Goal: Find specific page/section: Find specific page/section

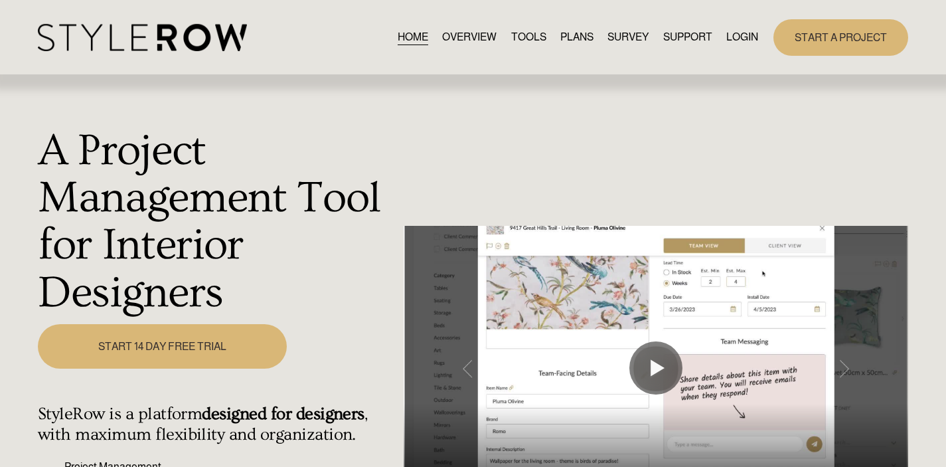
click at [743, 29] on link "LOGIN" at bounding box center [742, 38] width 32 height 18
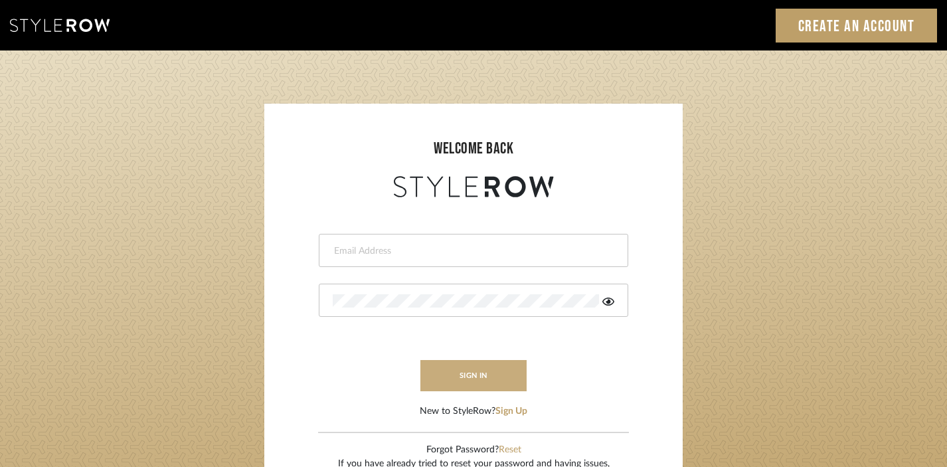
type input "divya.aok@gmail.com"
click at [465, 373] on button "sign in" at bounding box center [473, 375] width 106 height 31
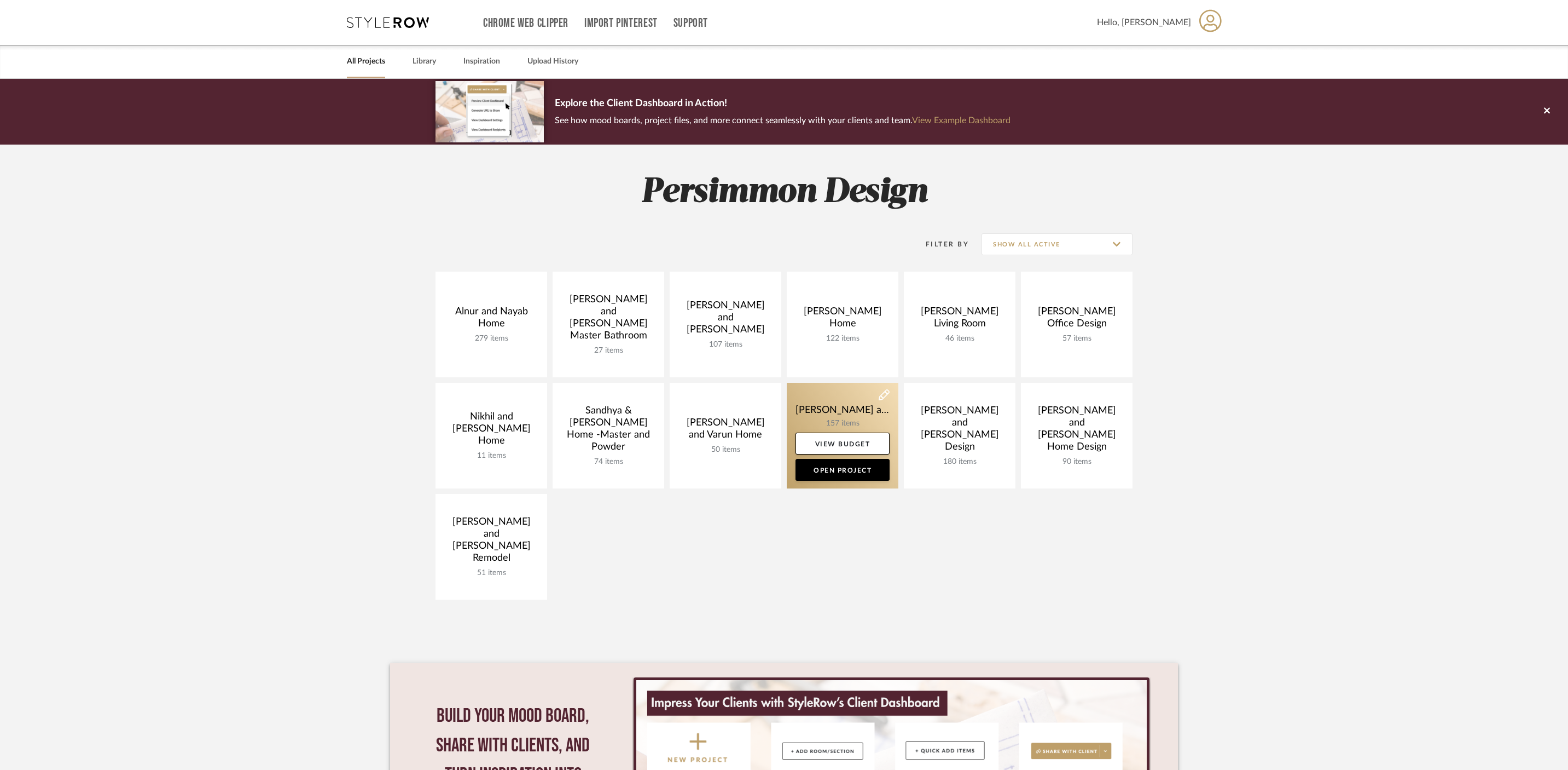
click at [826, 425] on link at bounding box center [842, 435] width 111 height 106
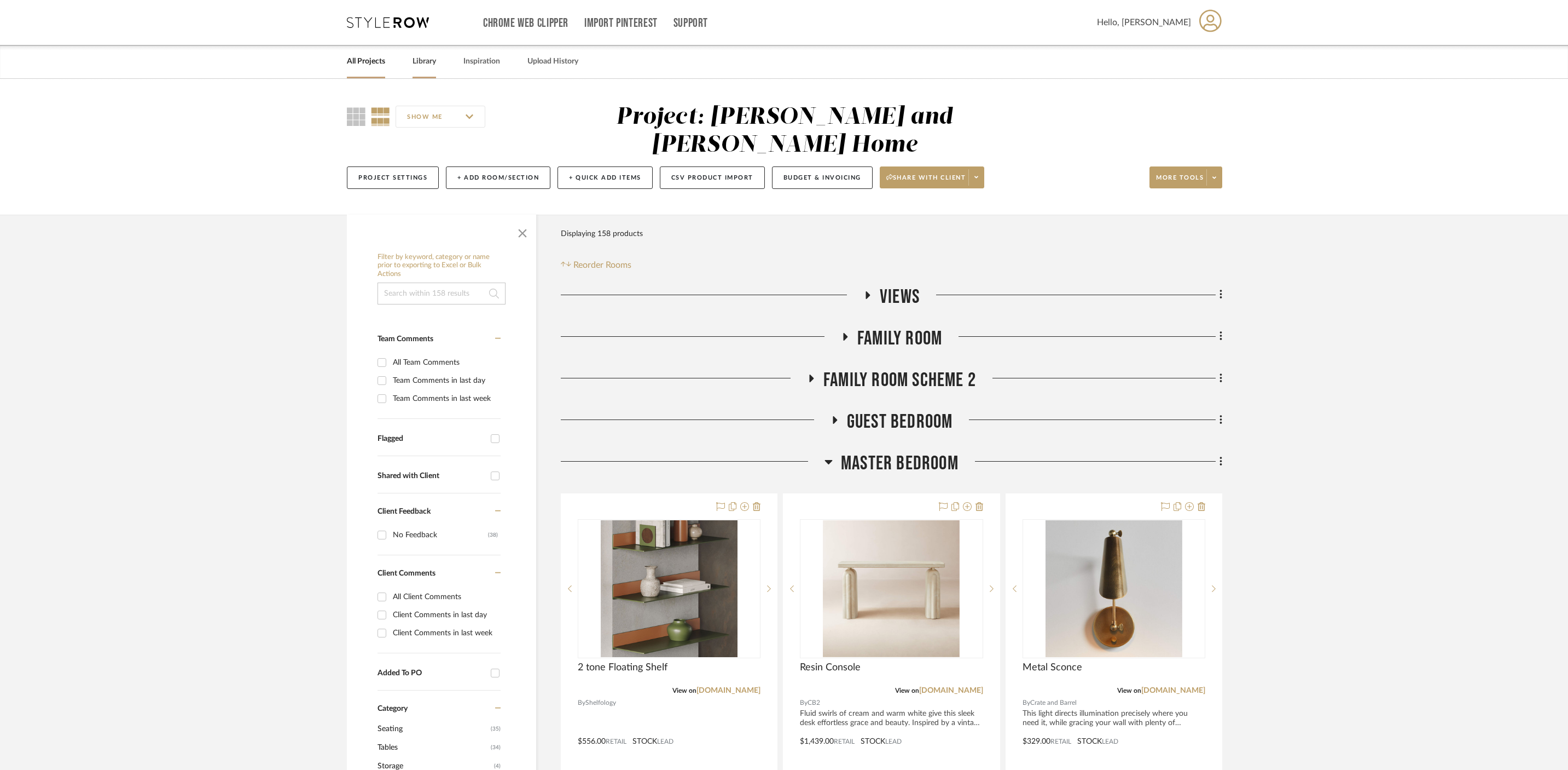
click at [423, 74] on div "Library" at bounding box center [424, 61] width 24 height 34
click at [424, 60] on link "Library" at bounding box center [424, 62] width 24 height 15
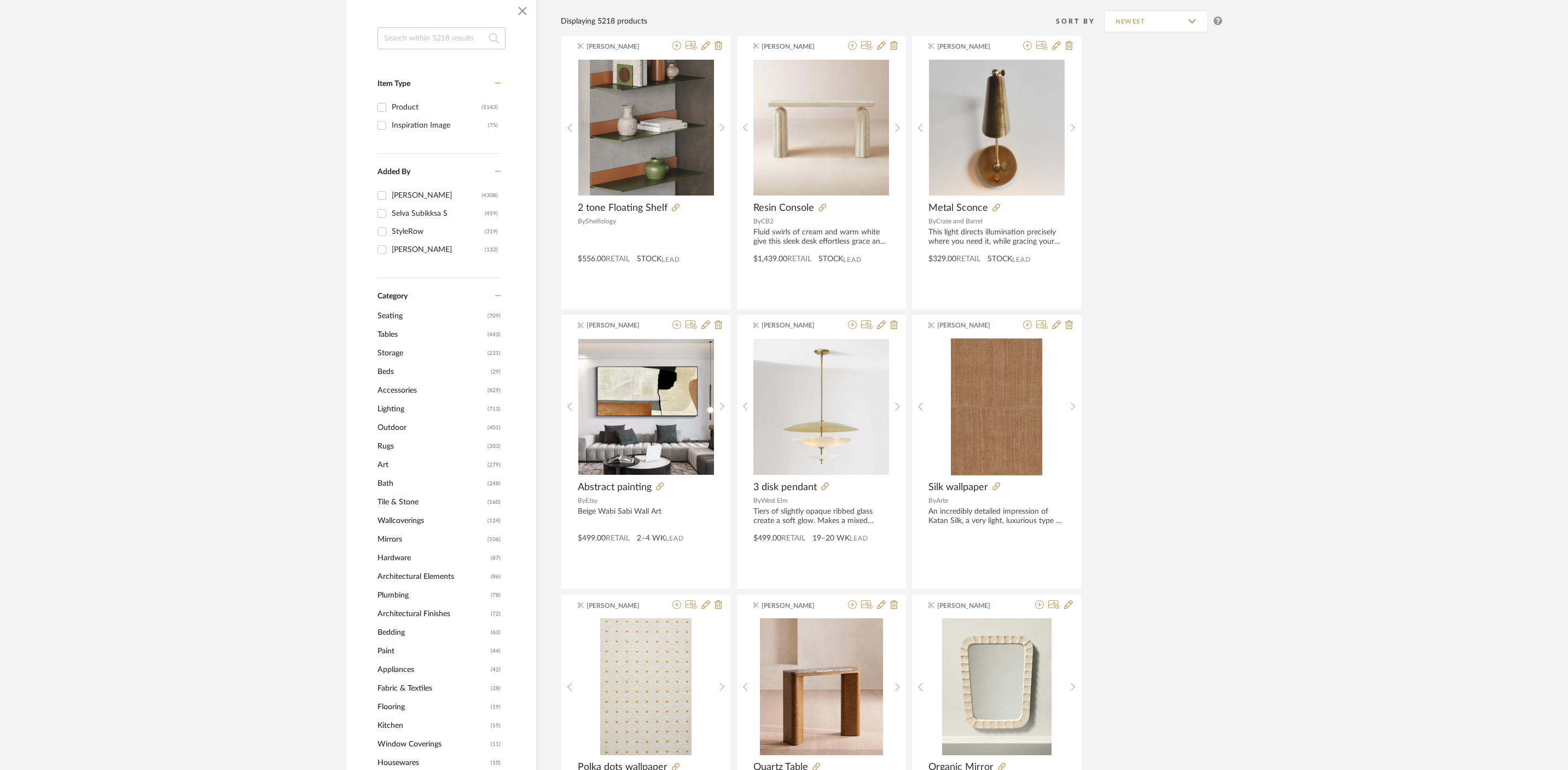
scroll to position [177, 0]
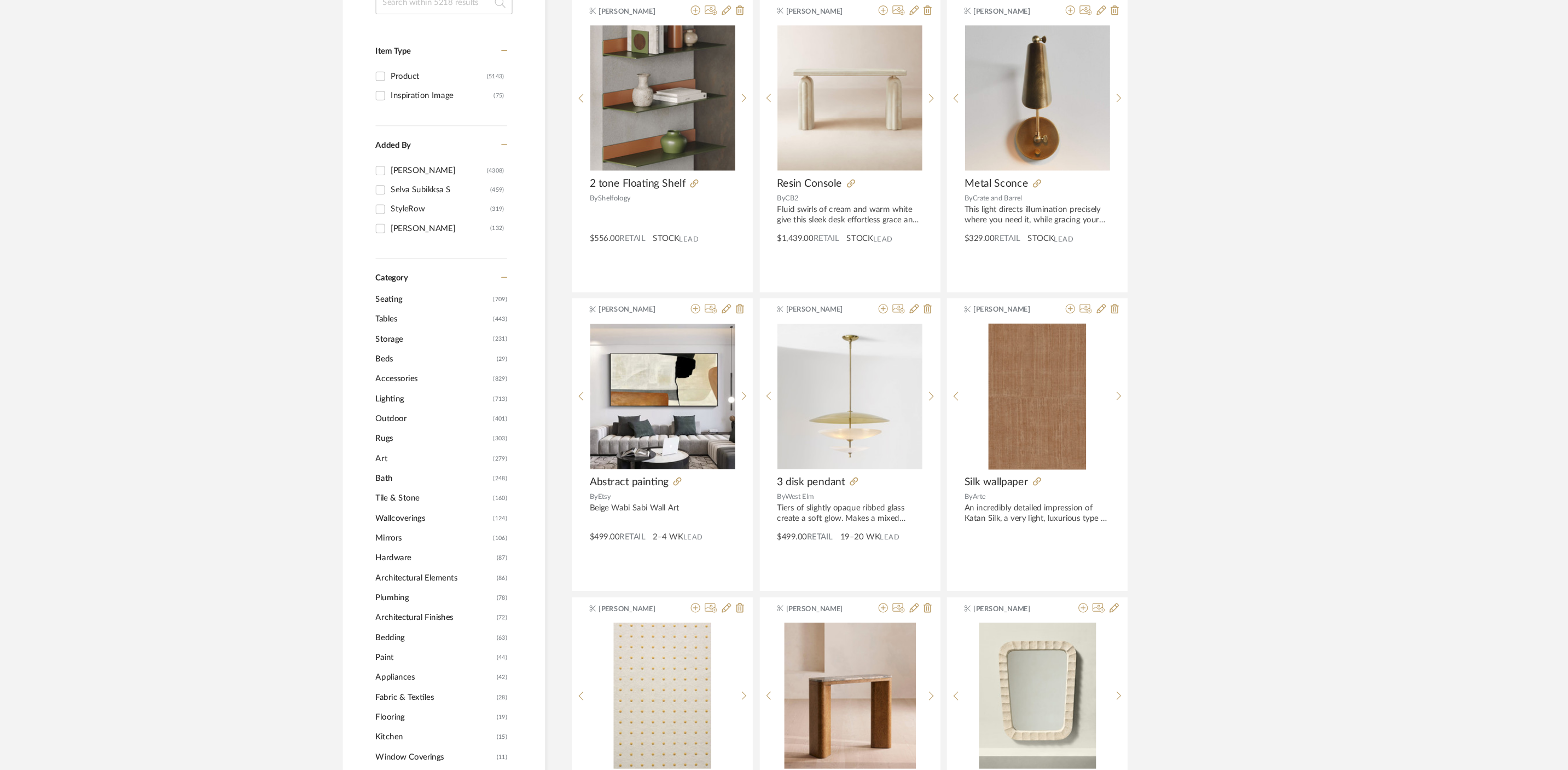
click at [391, 403] on span "Lighting" at bounding box center [431, 406] width 107 height 19
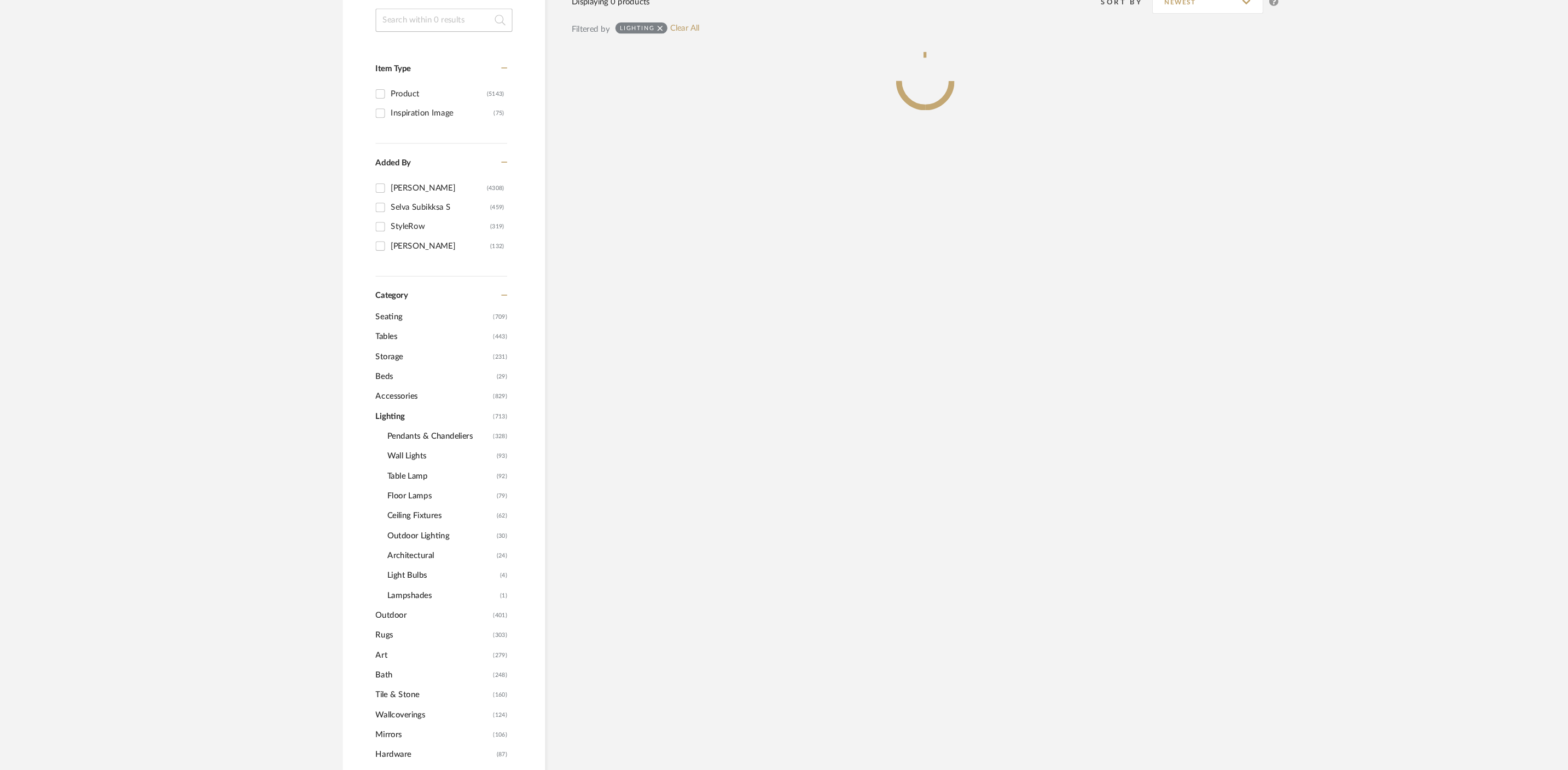
scroll to position [194, 0]
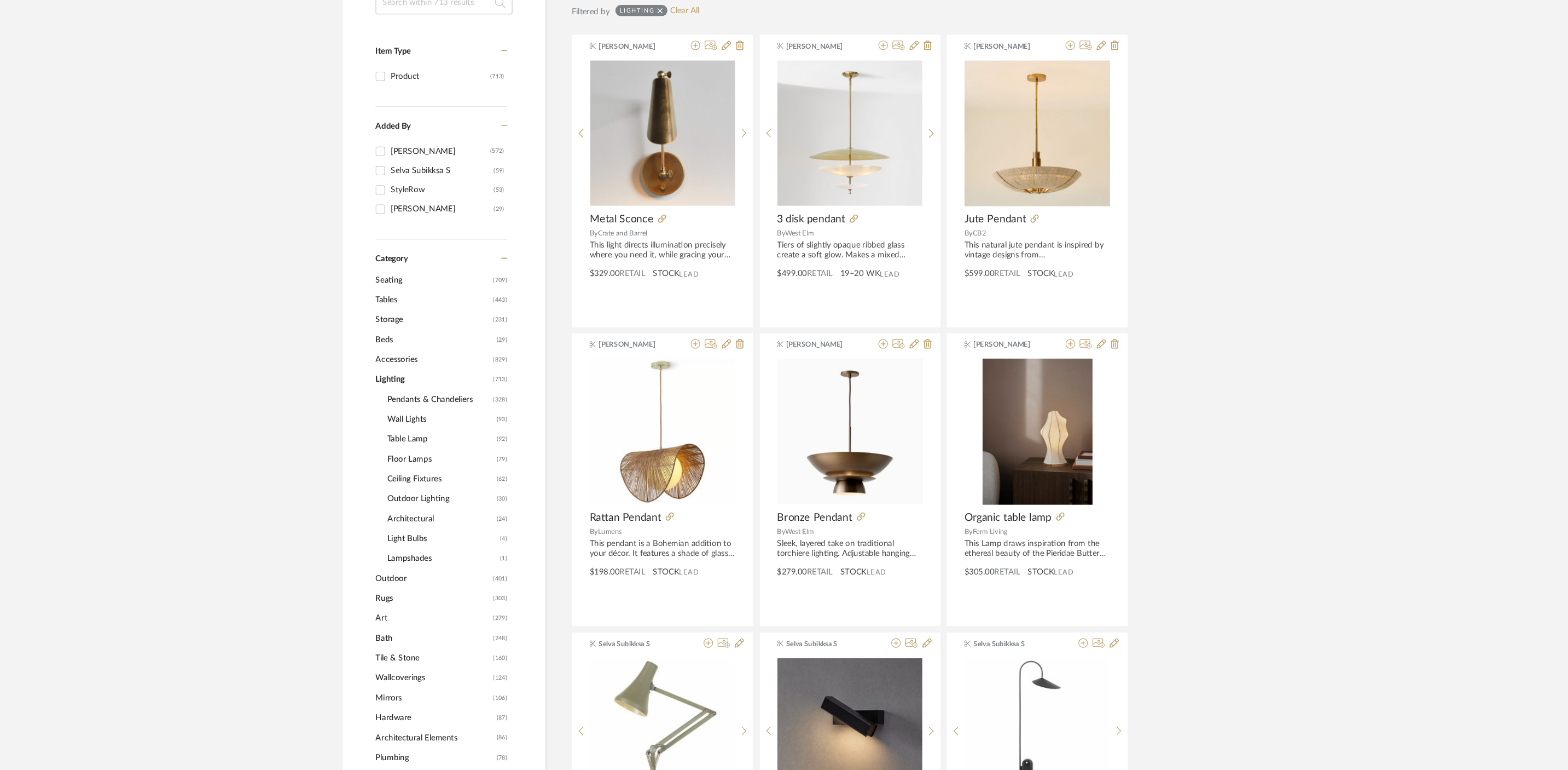
click at [434, 406] on span "Pendants & Chandeliers" at bounding box center [436, 406] width 96 height 19
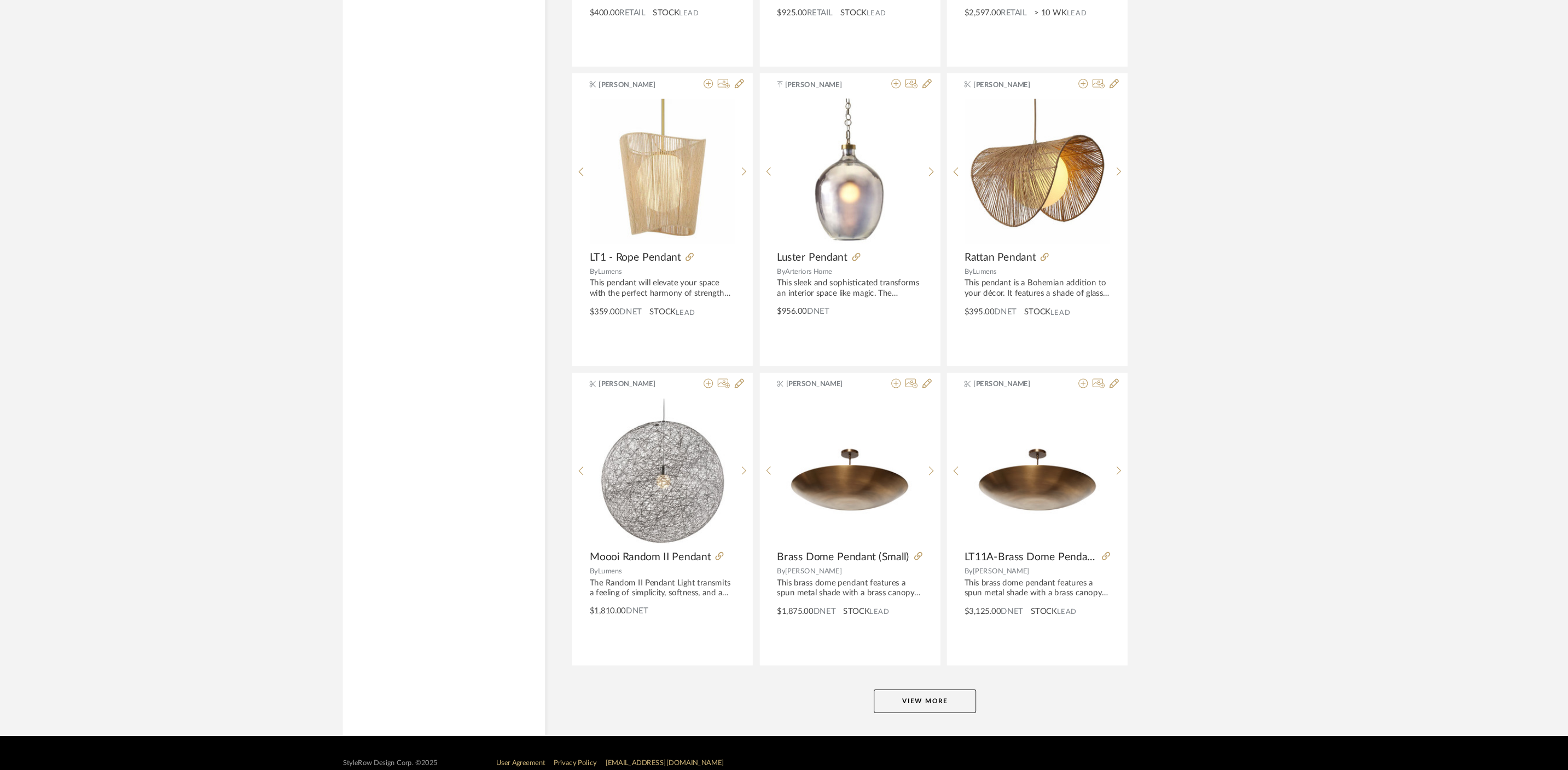
scroll to position [2941, 0]
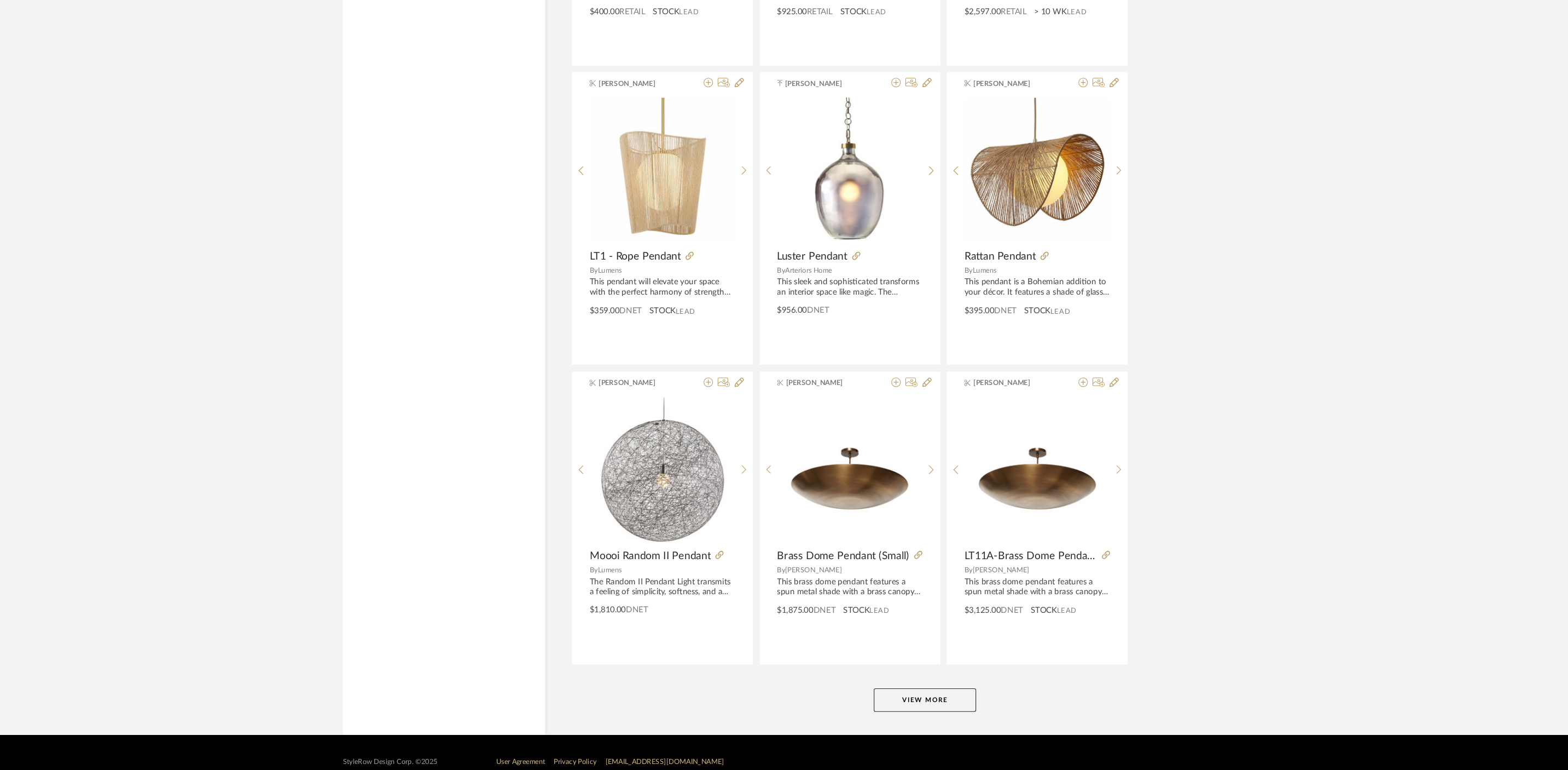
click at [901, 699] on button "View More" at bounding box center [892, 704] width 96 height 22
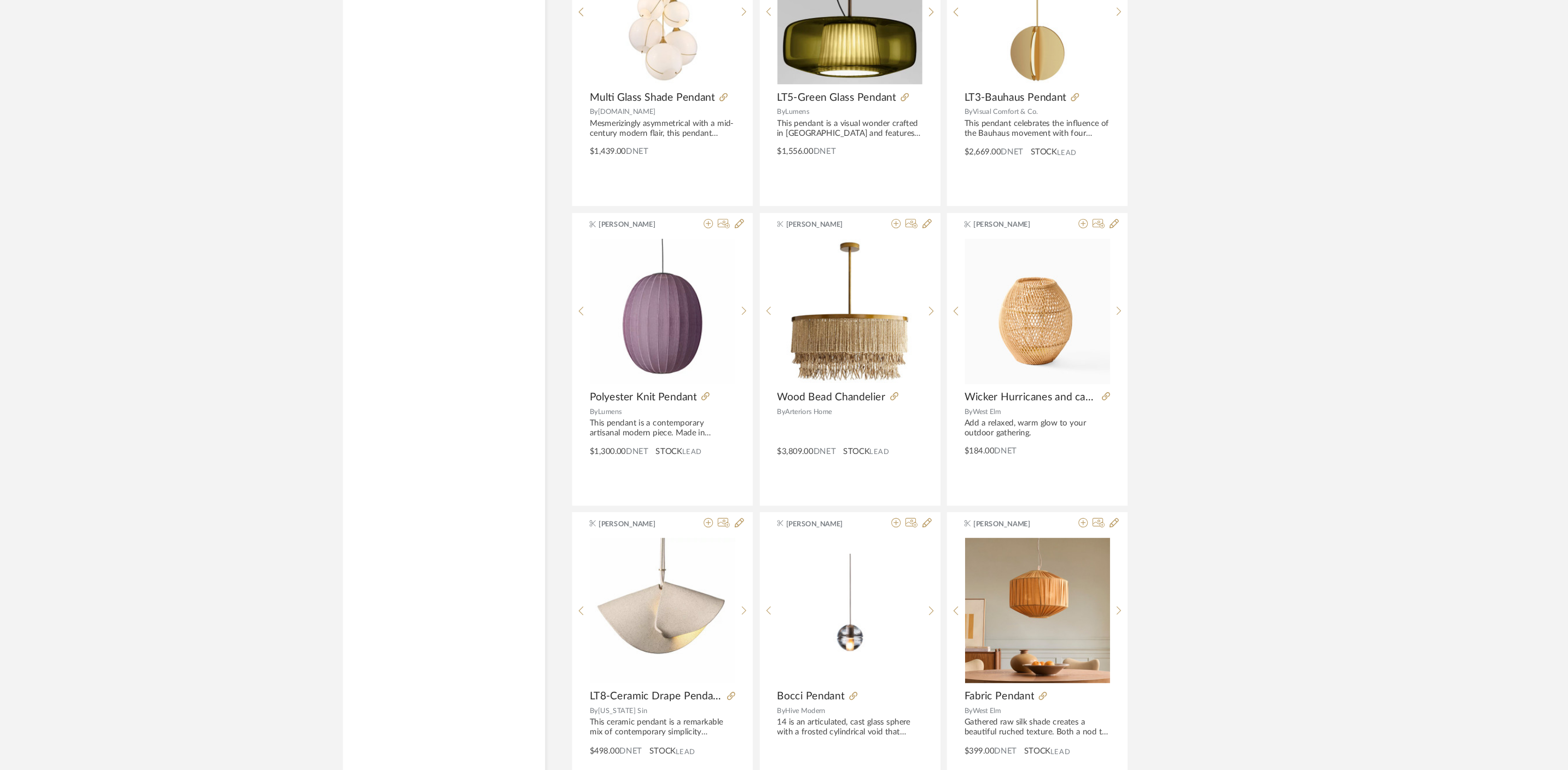
scroll to position [4834, 0]
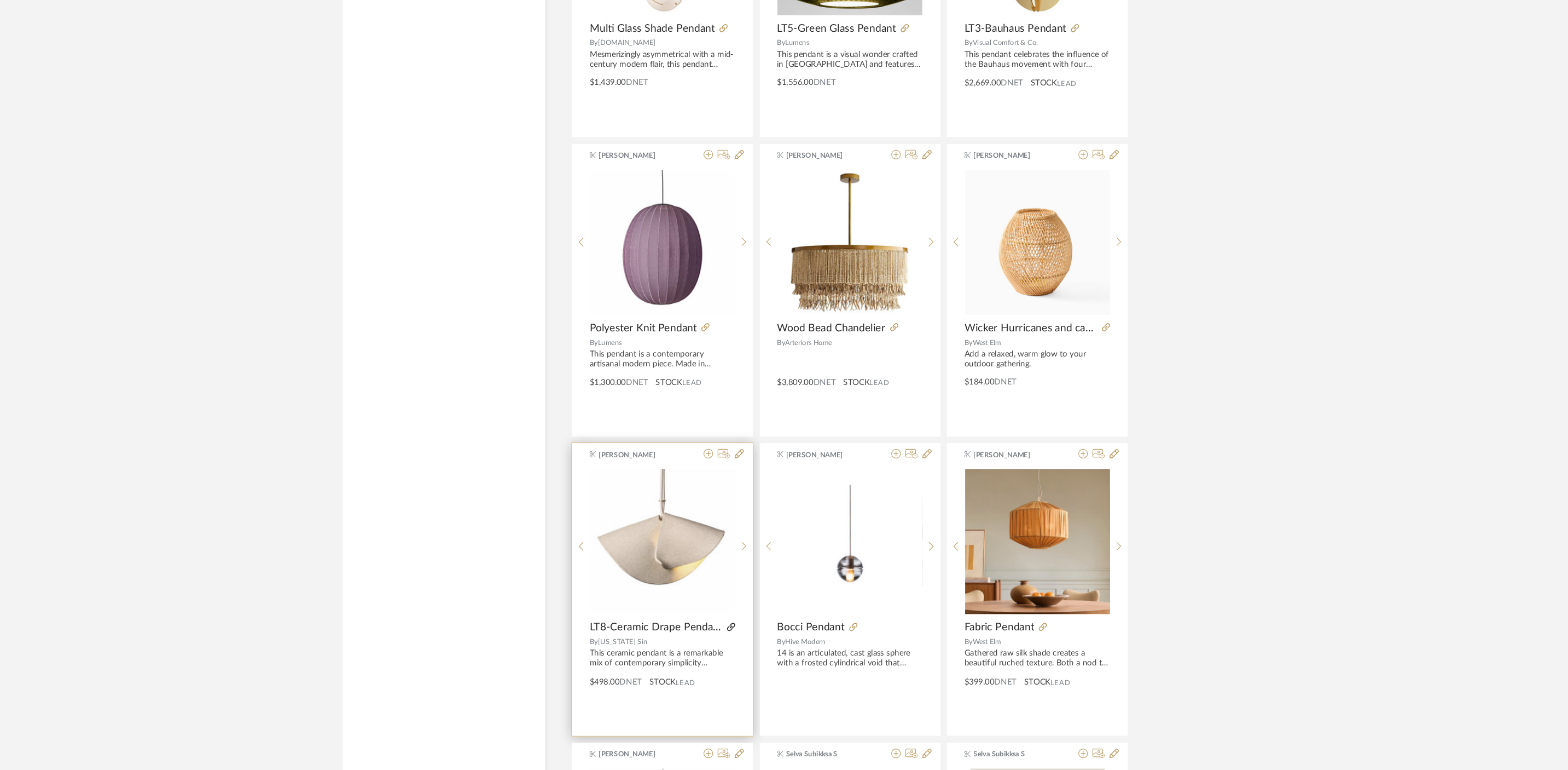
click at [710, 633] on icon at bounding box center [709, 635] width 7 height 7
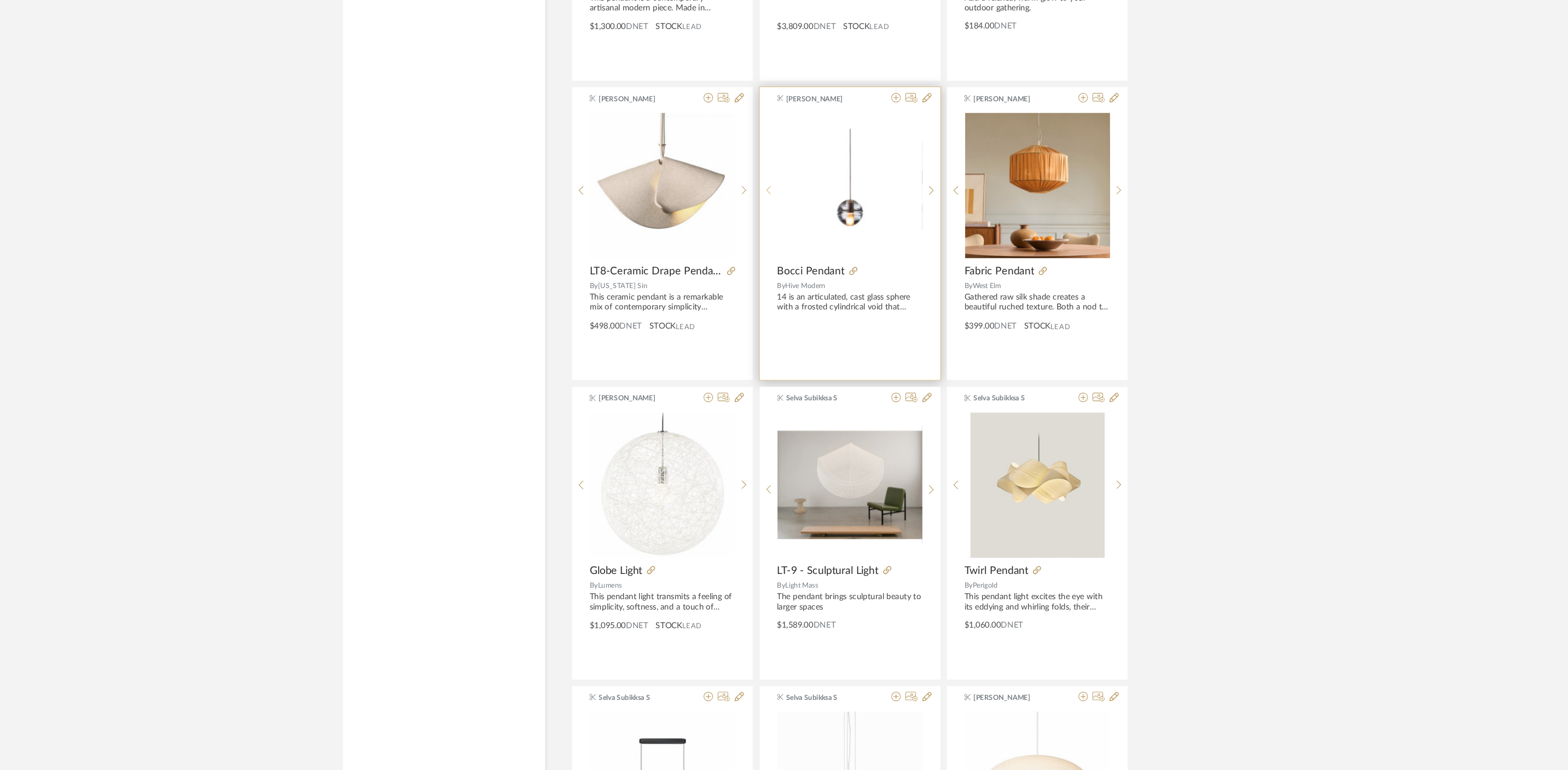
scroll to position [5177, 0]
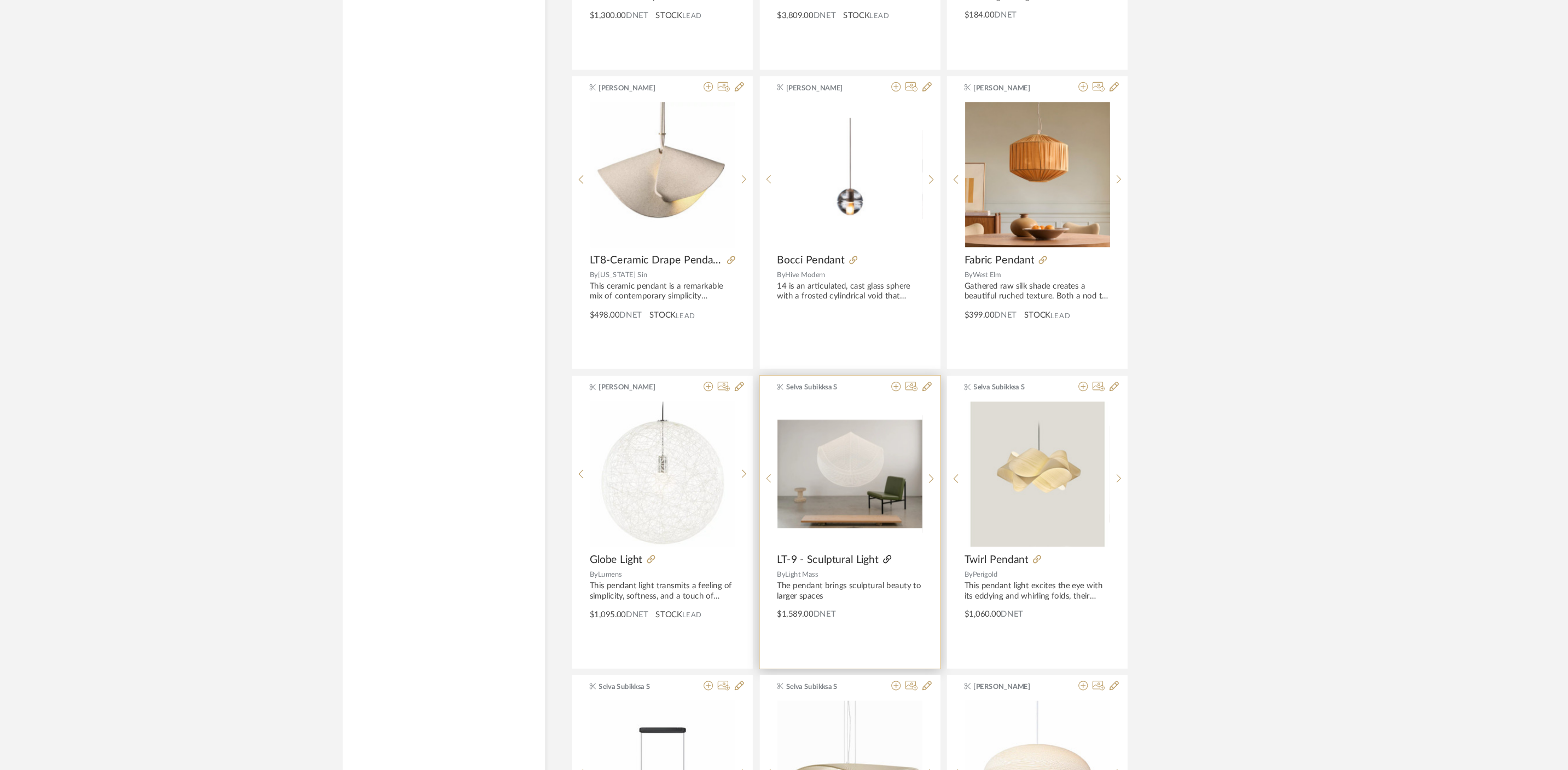
click at [857, 570] on icon at bounding box center [855, 571] width 7 height 7
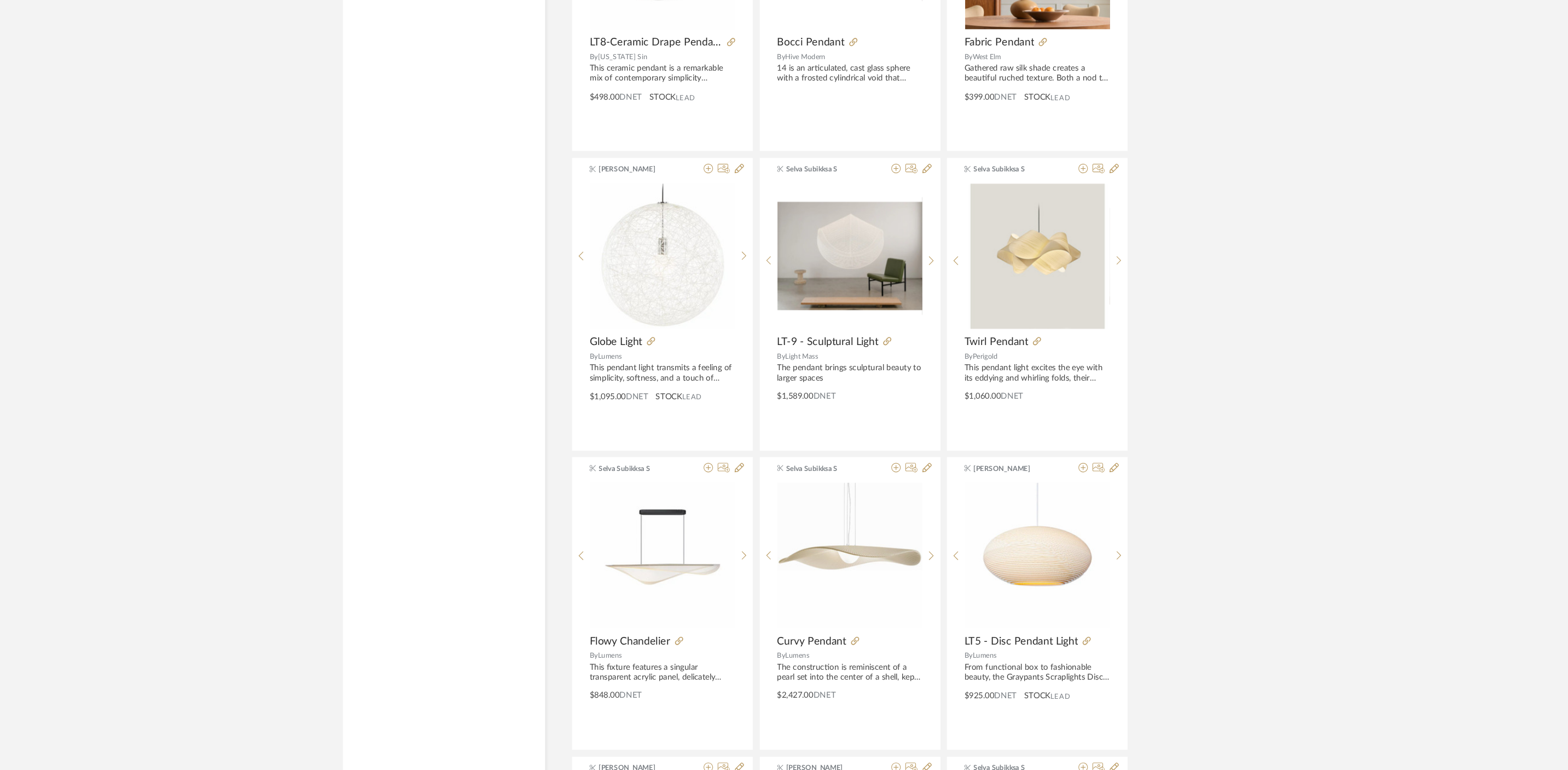
scroll to position [5385, 0]
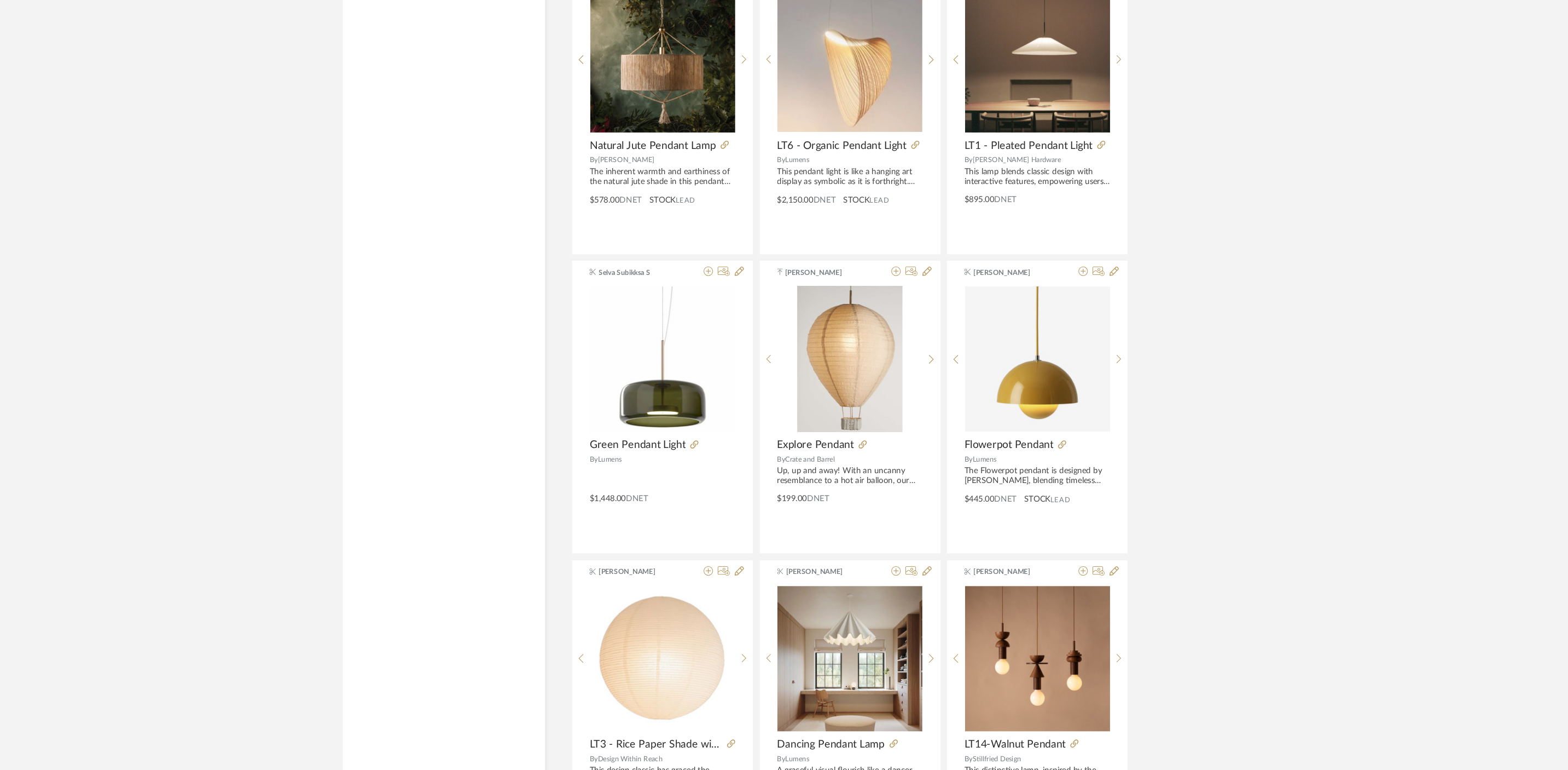
scroll to position [6318, 0]
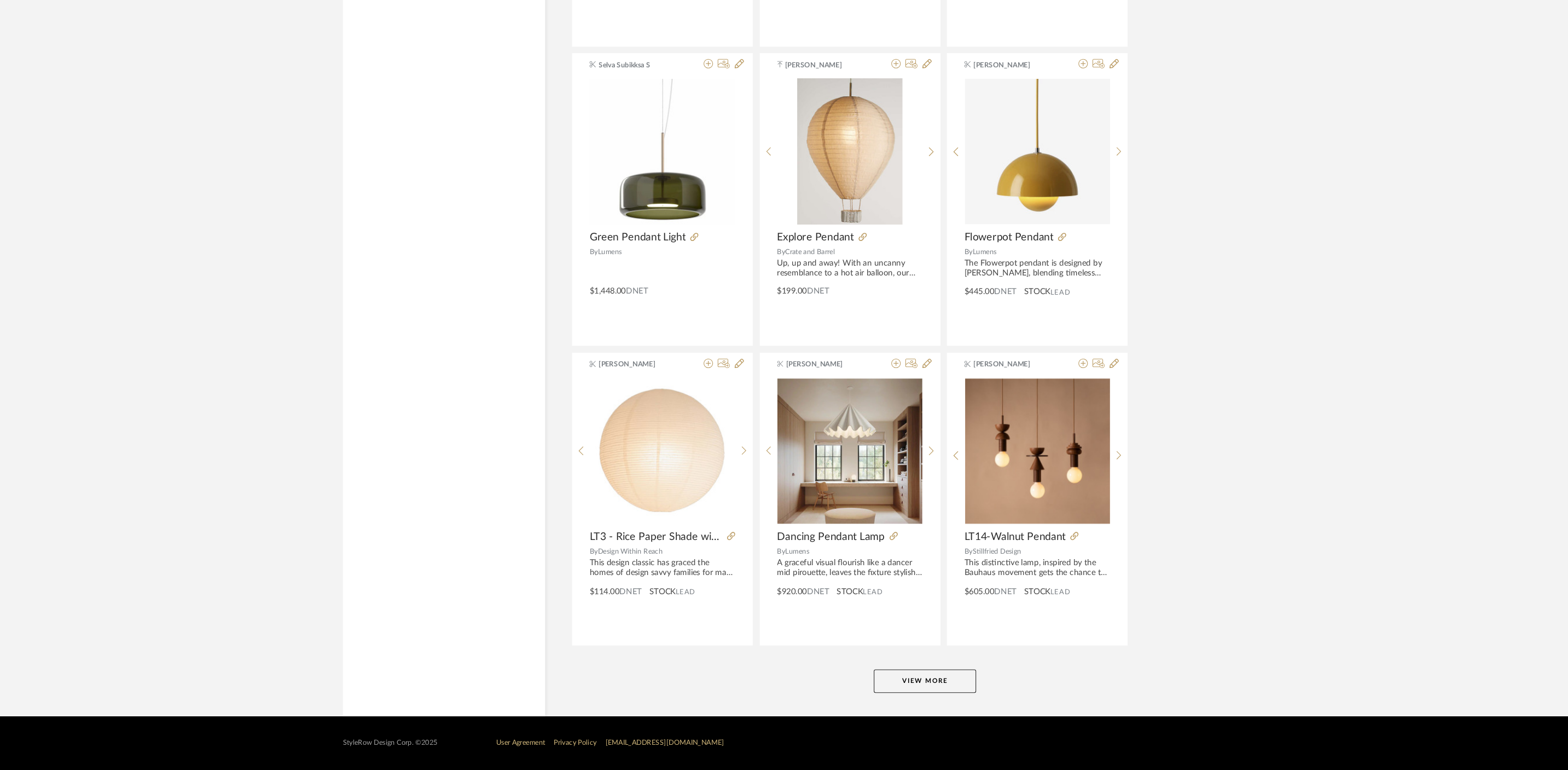
click at [882, 688] on button "View More" at bounding box center [892, 686] width 96 height 22
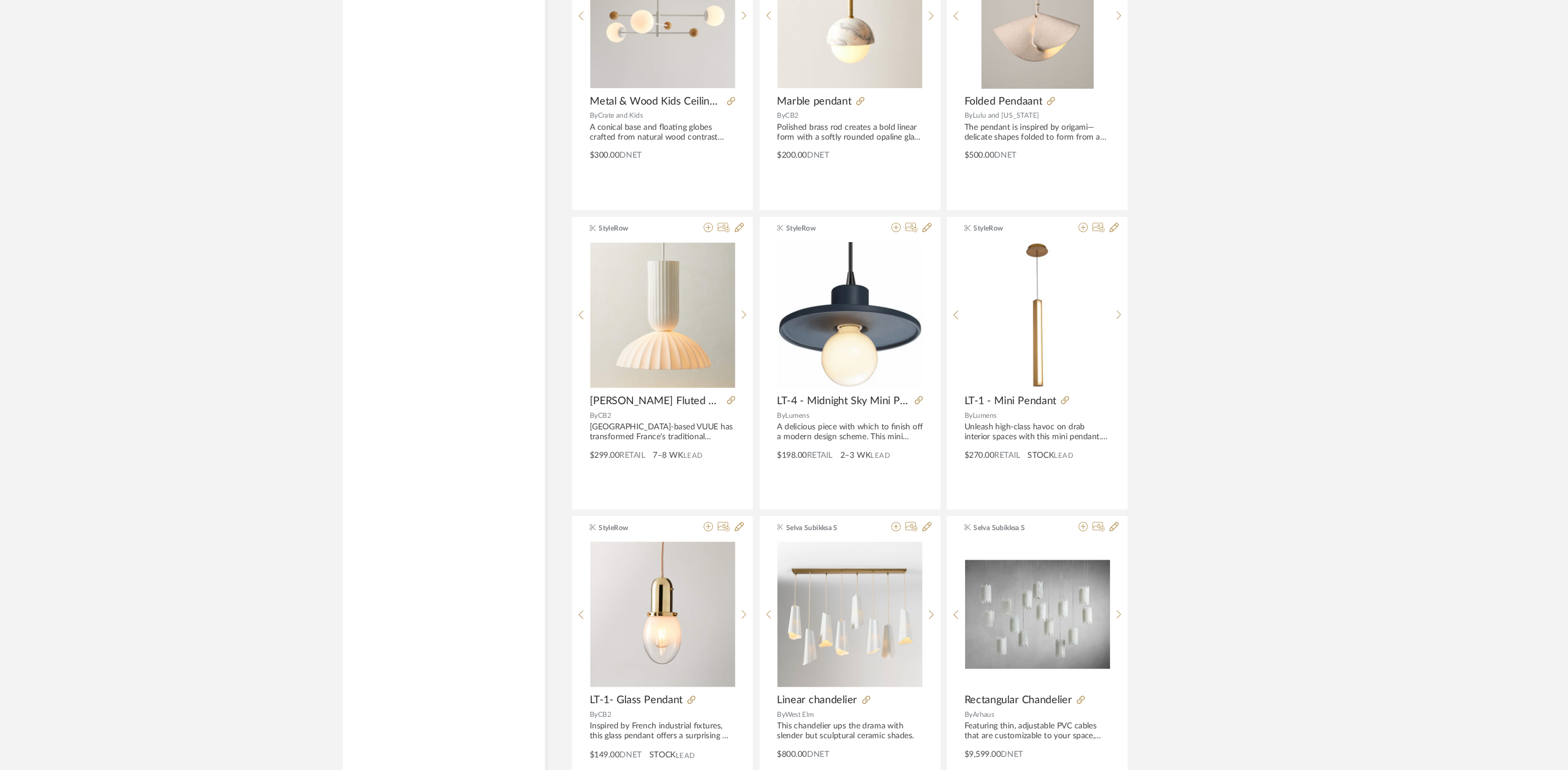
scroll to position [7572, 0]
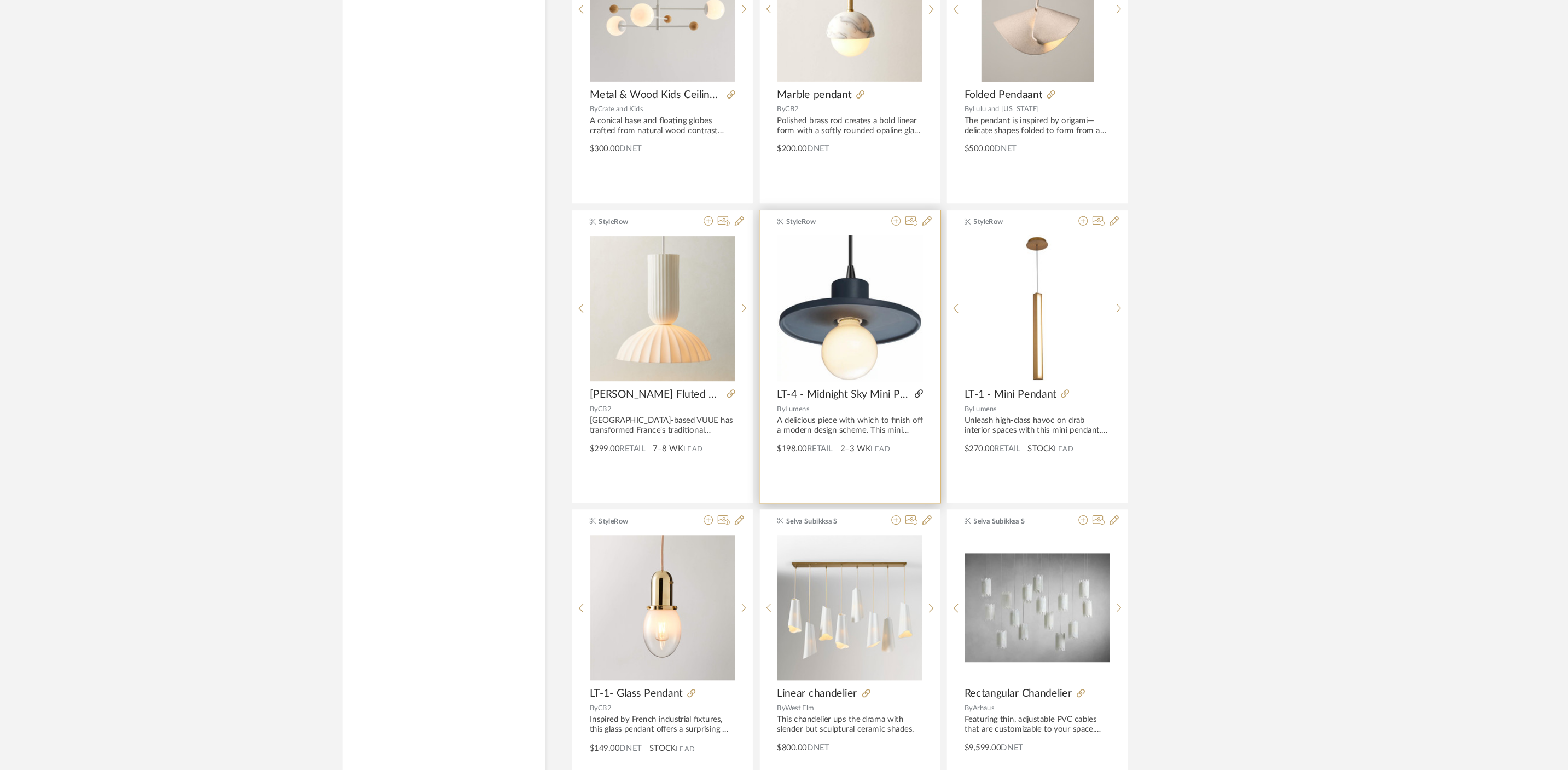
click at [886, 416] on icon at bounding box center [885, 416] width 7 height 7
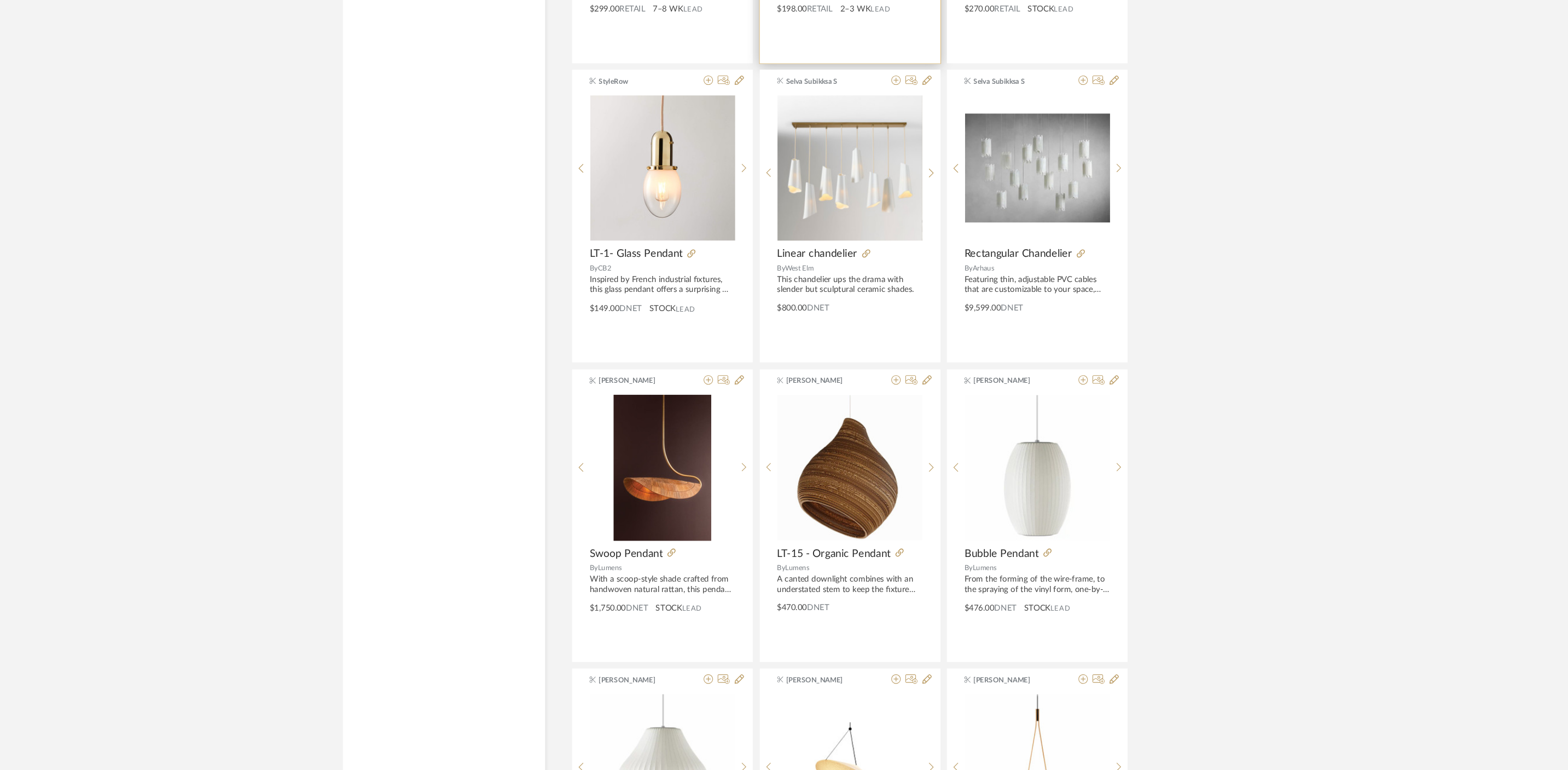
scroll to position [8191, 0]
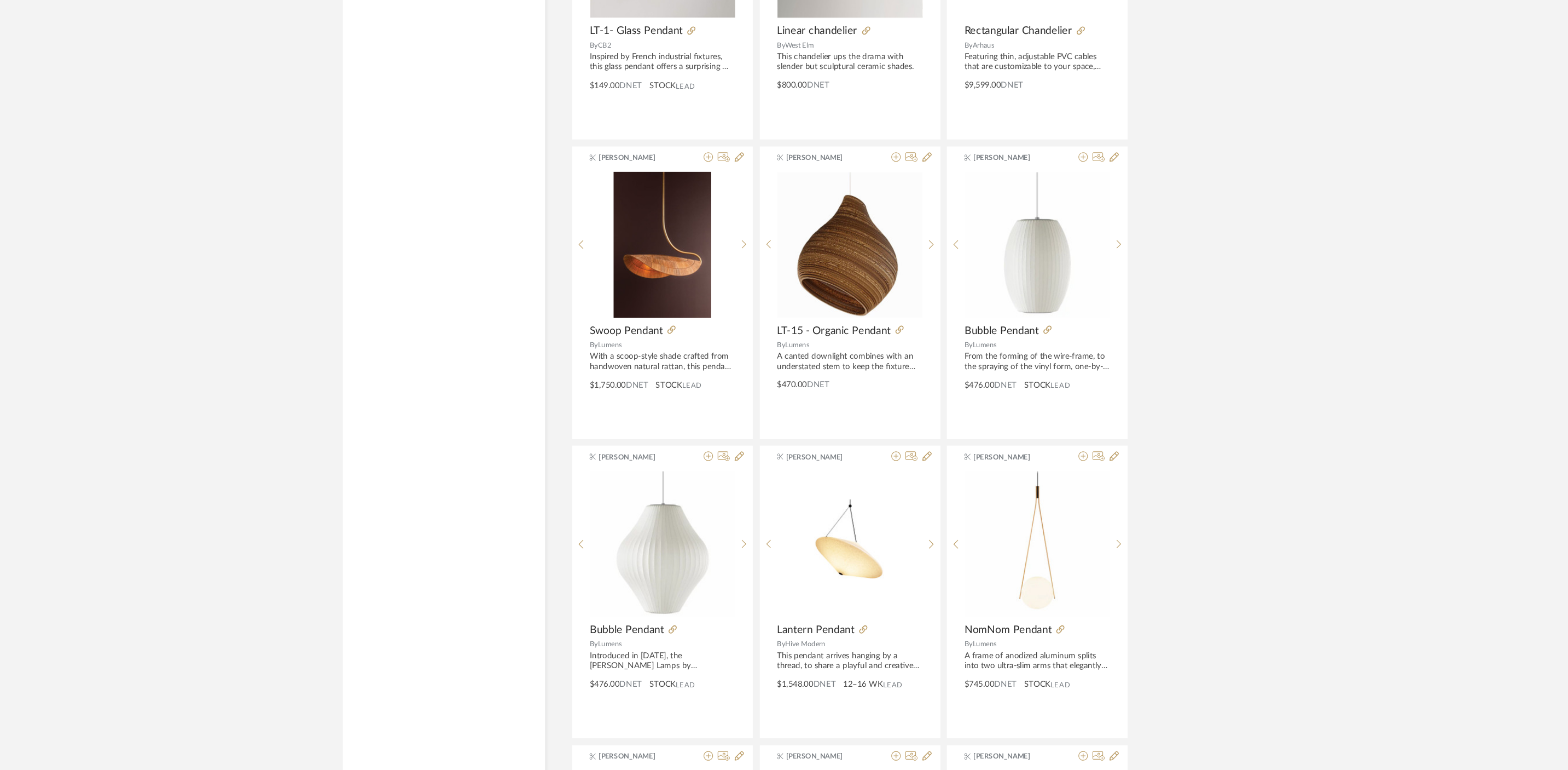
click at [836, 397] on div "A canted downlight combines with an understated stem to keep the fixture the ce…" at bounding box center [821, 387] width 136 height 19
click at [835, 401] on div "Anu Kurup LT-15 - Organic Pendant By Lumens A canted downlight combines with an…" at bounding box center [821, 323] width 169 height 274
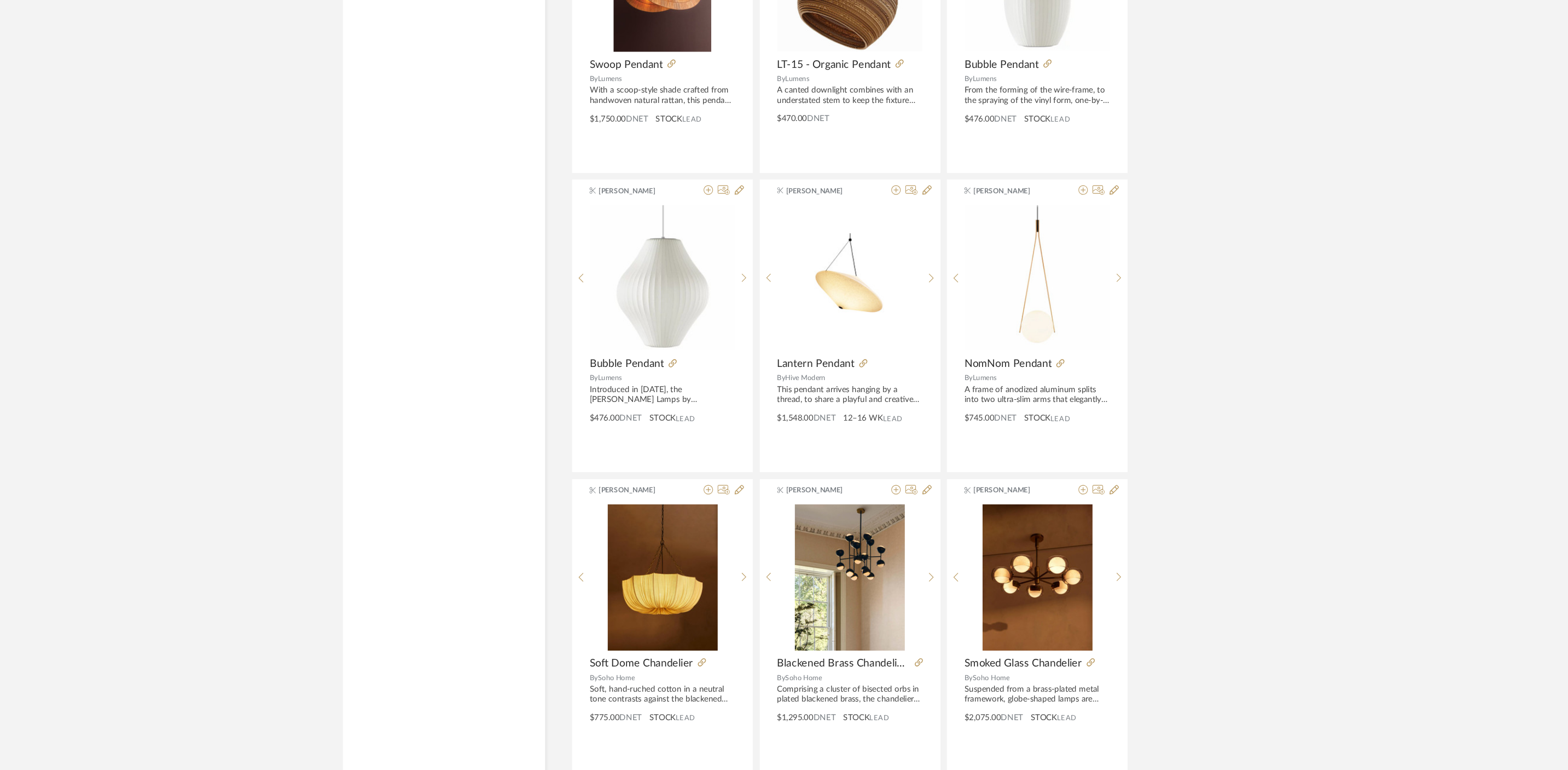
scroll to position [8449, 0]
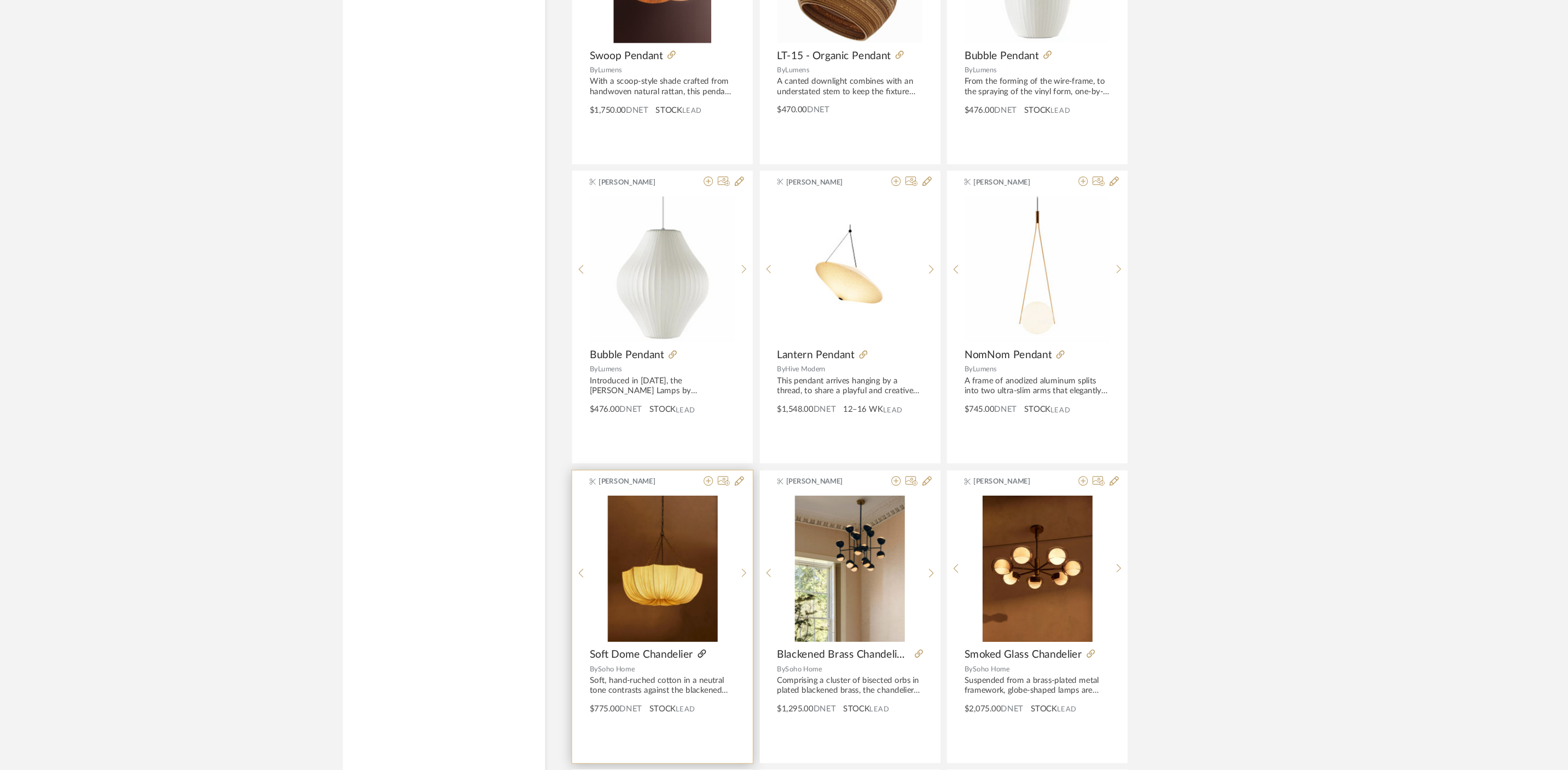
click at [681, 660] on icon at bounding box center [682, 660] width 7 height 7
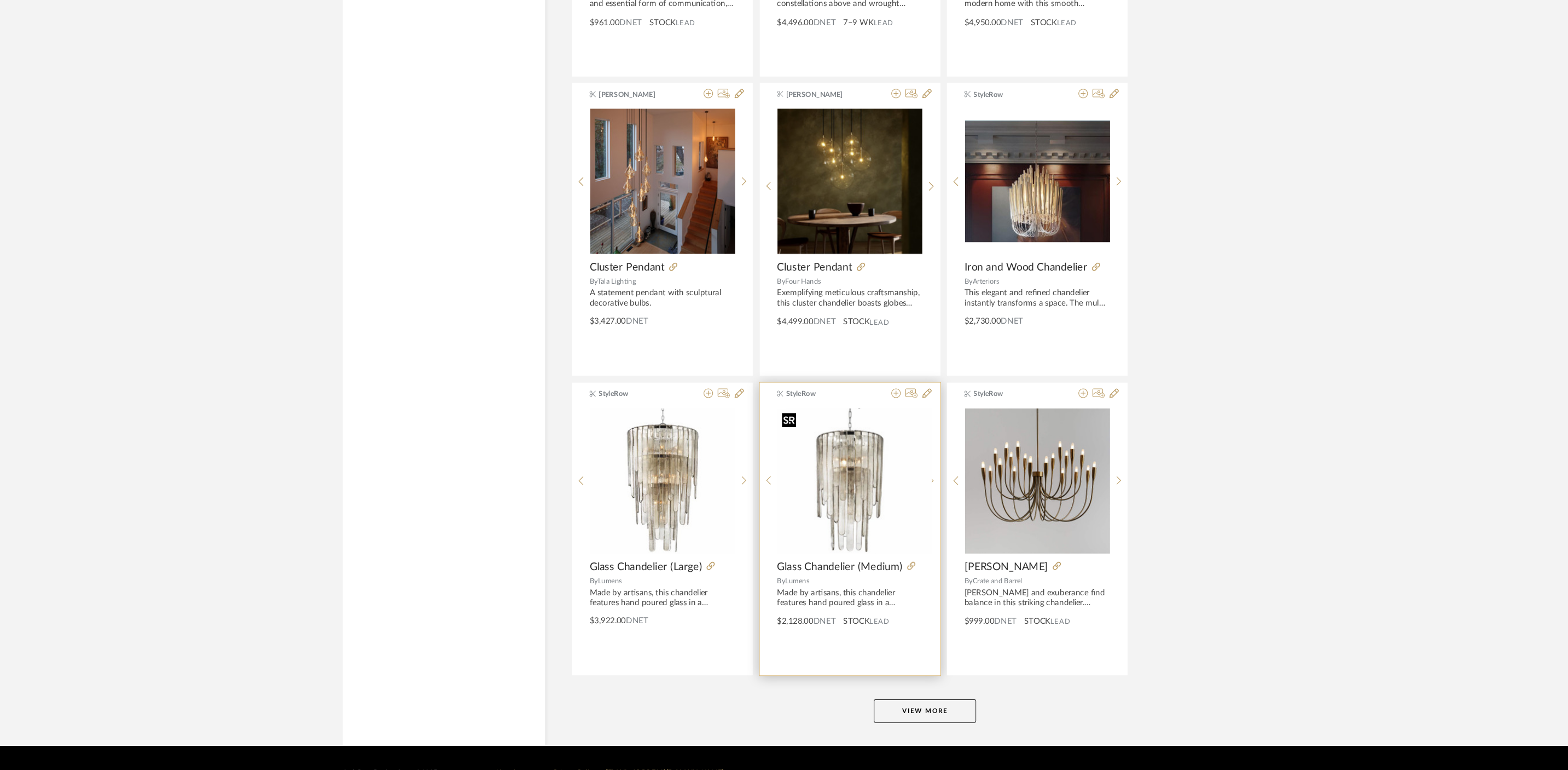
scroll to position [9679, 0]
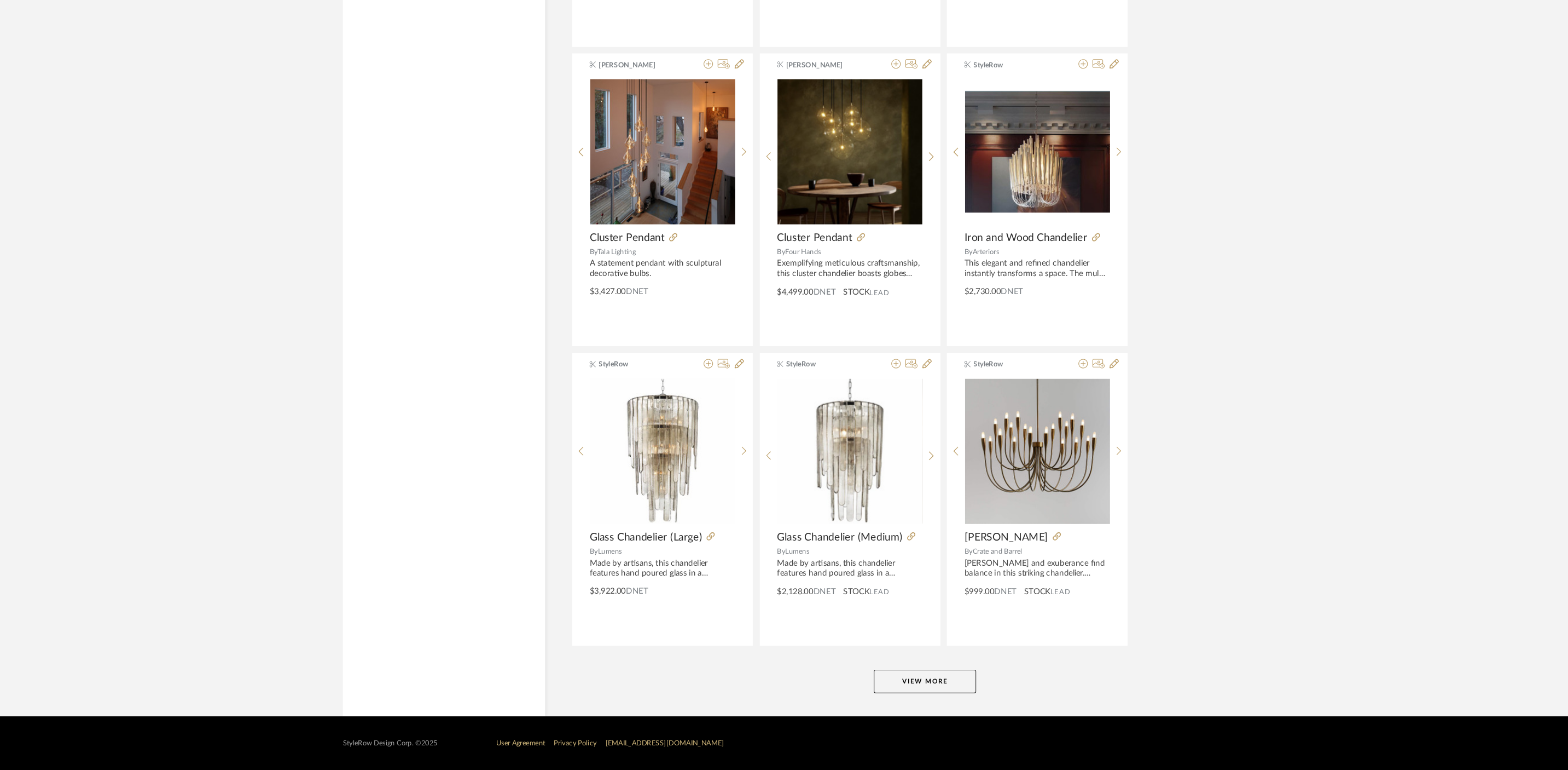
click at [885, 678] on button "View More" at bounding box center [892, 686] width 96 height 22
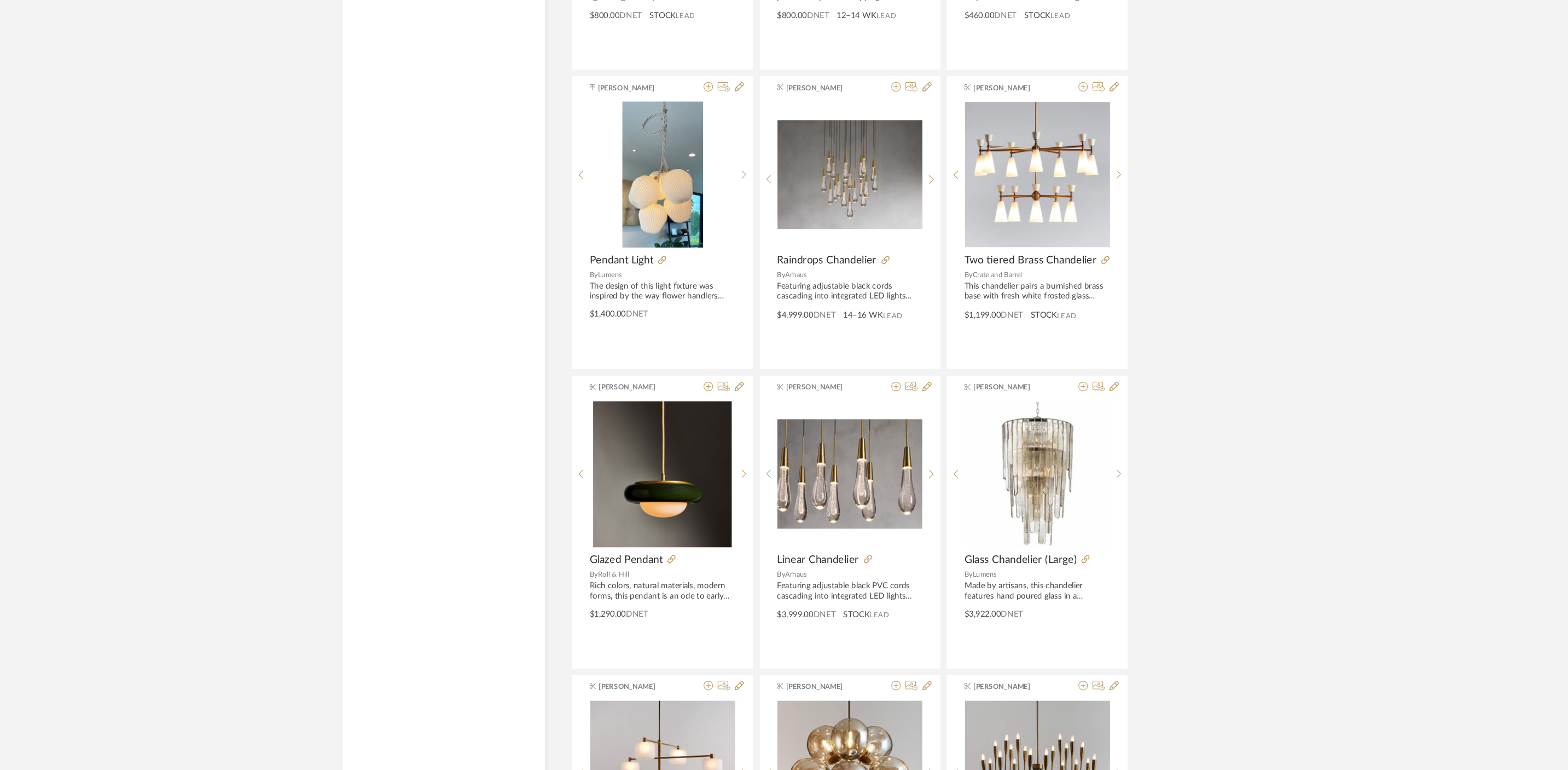
scroll to position [11899, 0]
click at [655, 570] on icon at bounding box center [653, 570] width 7 height 7
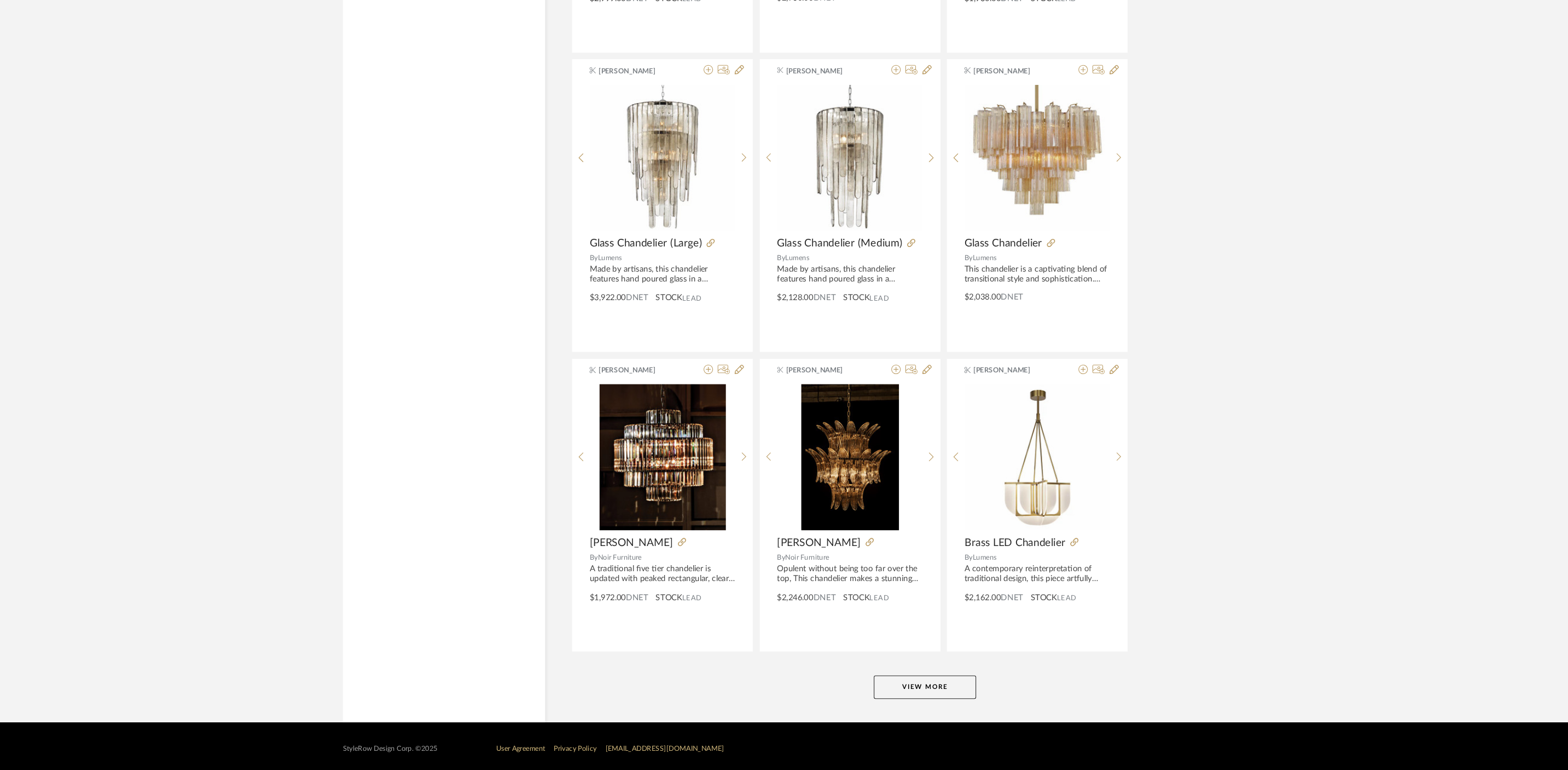
scroll to position [13038, 0]
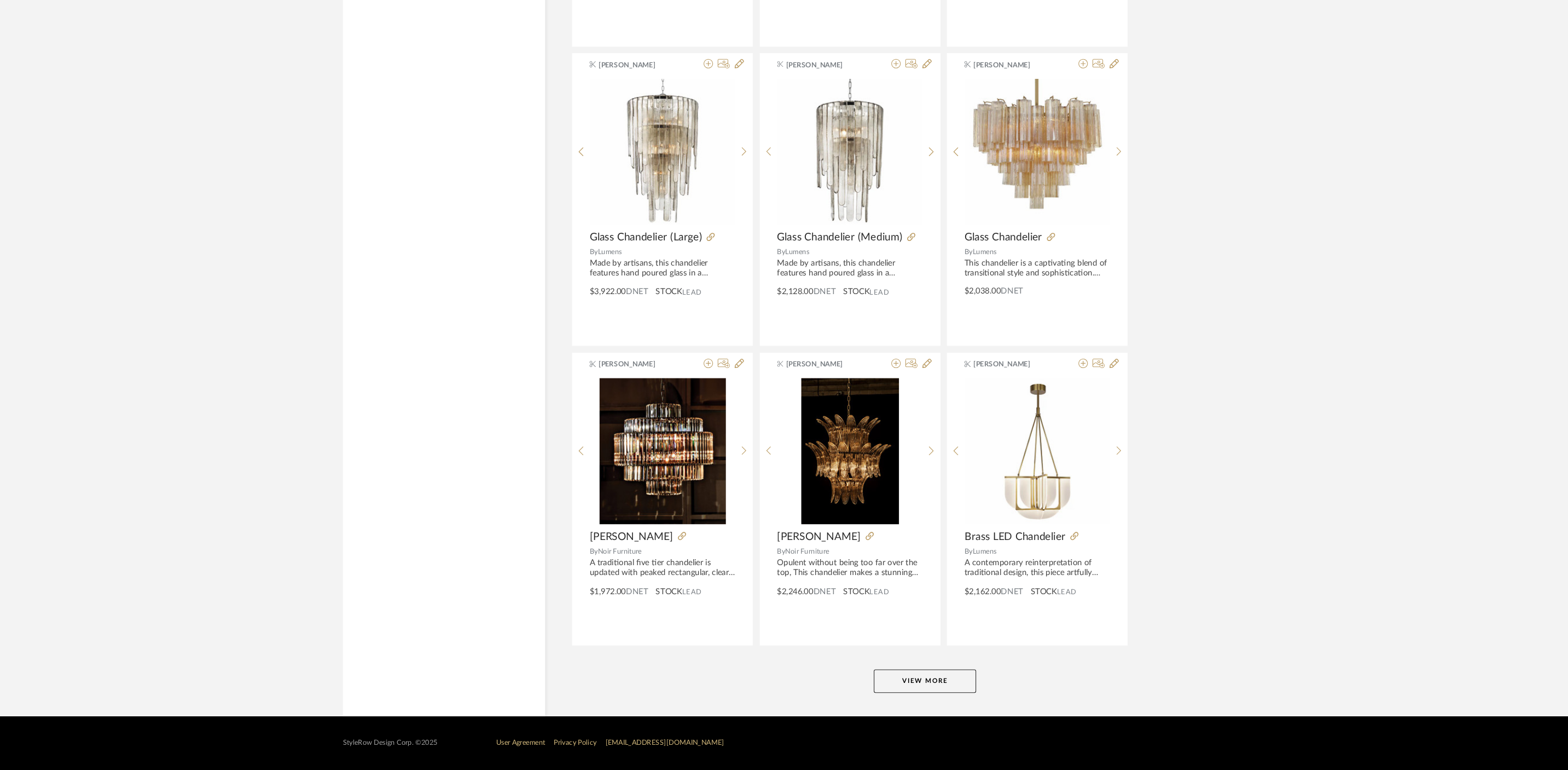
click at [906, 683] on button "View More" at bounding box center [892, 686] width 96 height 22
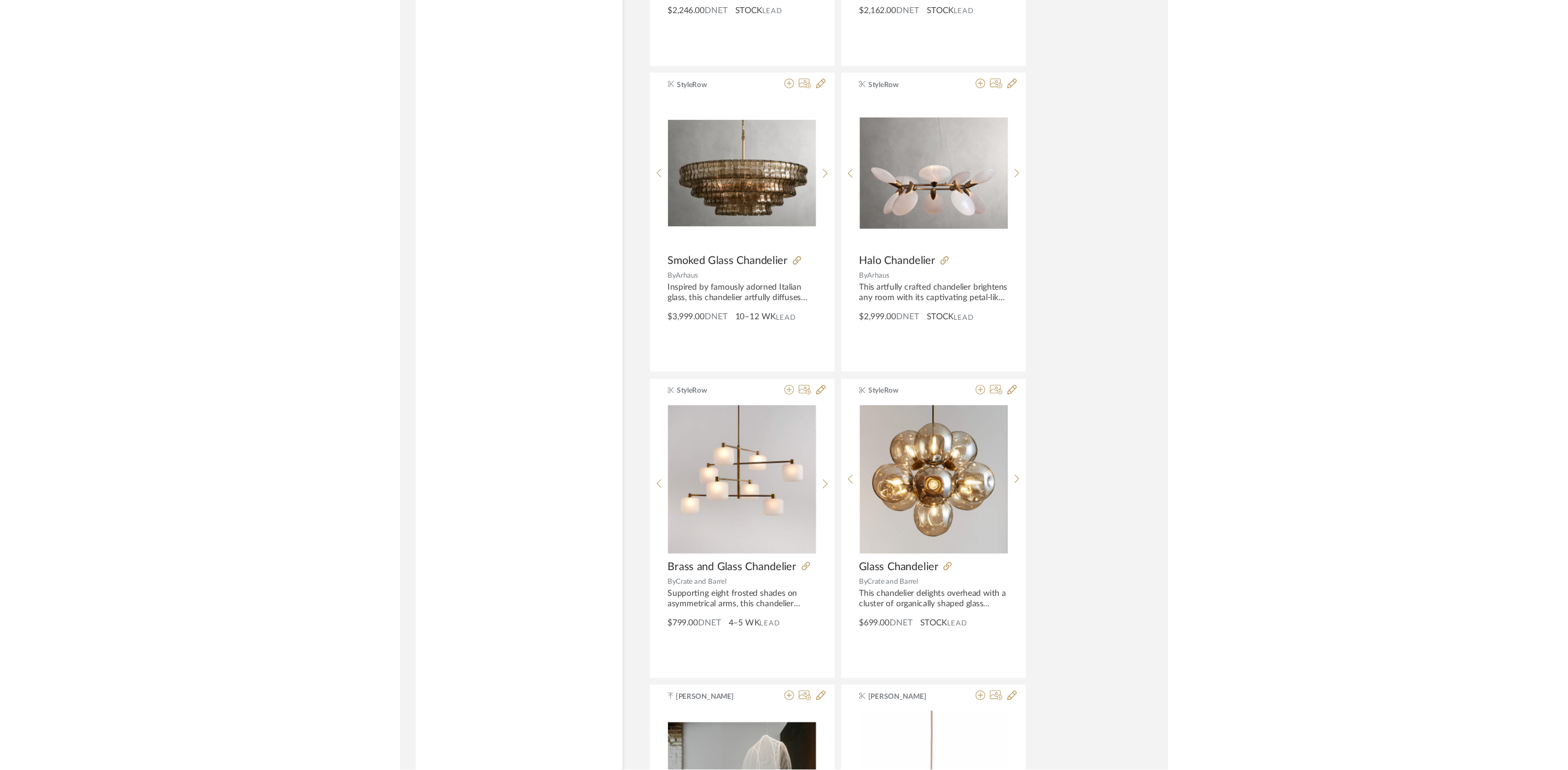
scroll to position [16382, 0]
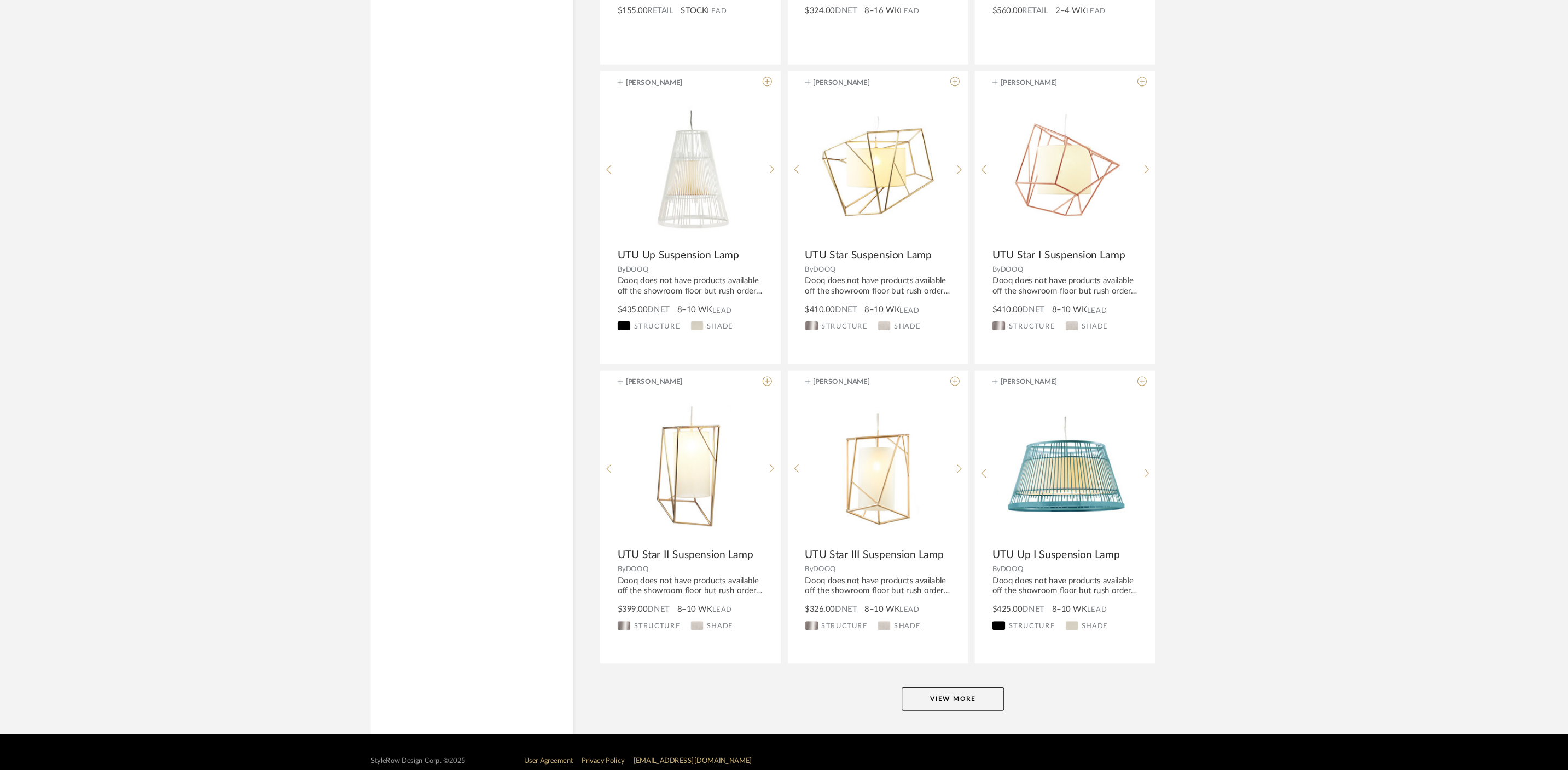
click at [898, 698] on button "View More" at bounding box center [892, 702] width 96 height 22
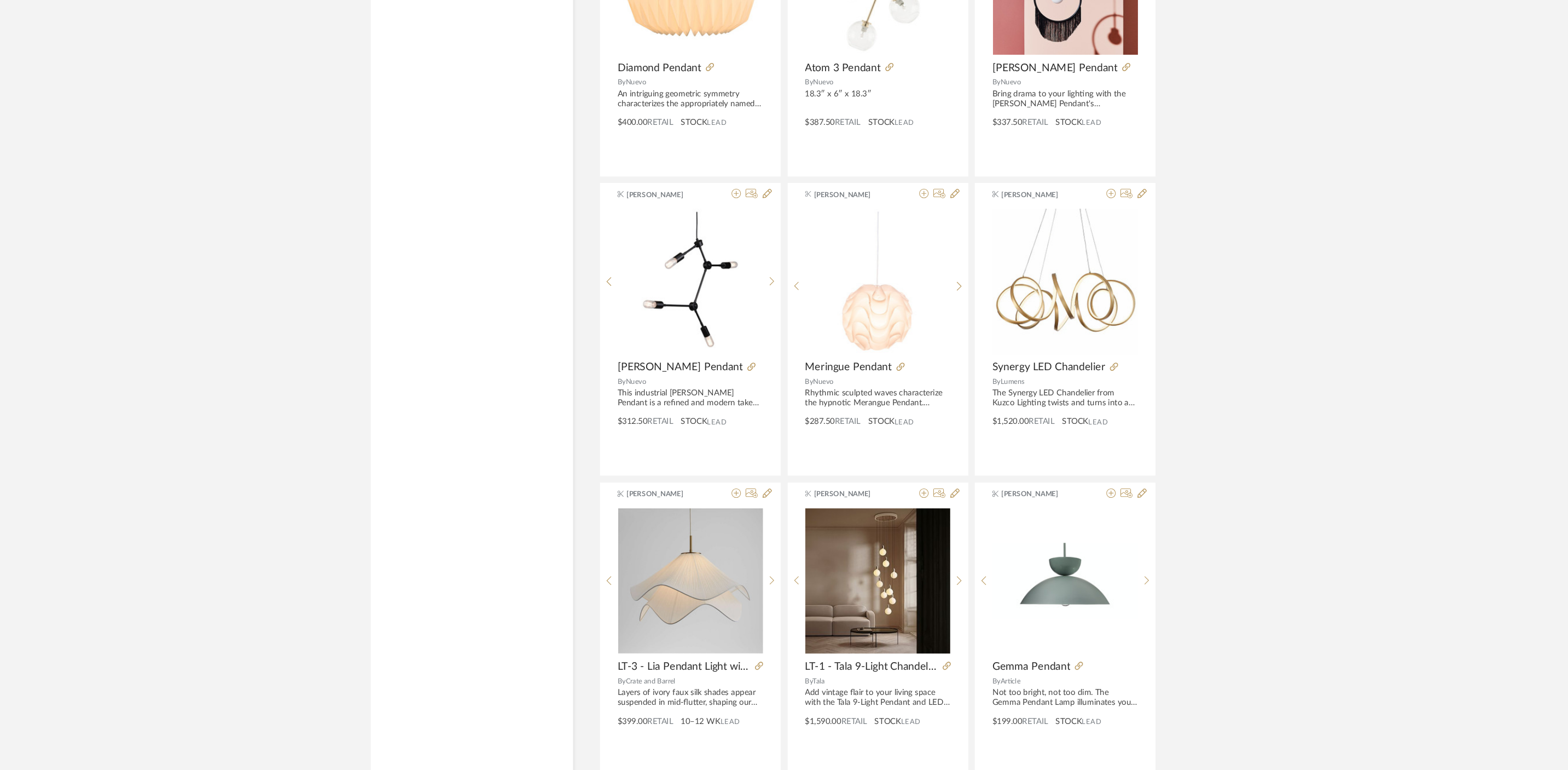
scroll to position [19758, 0]
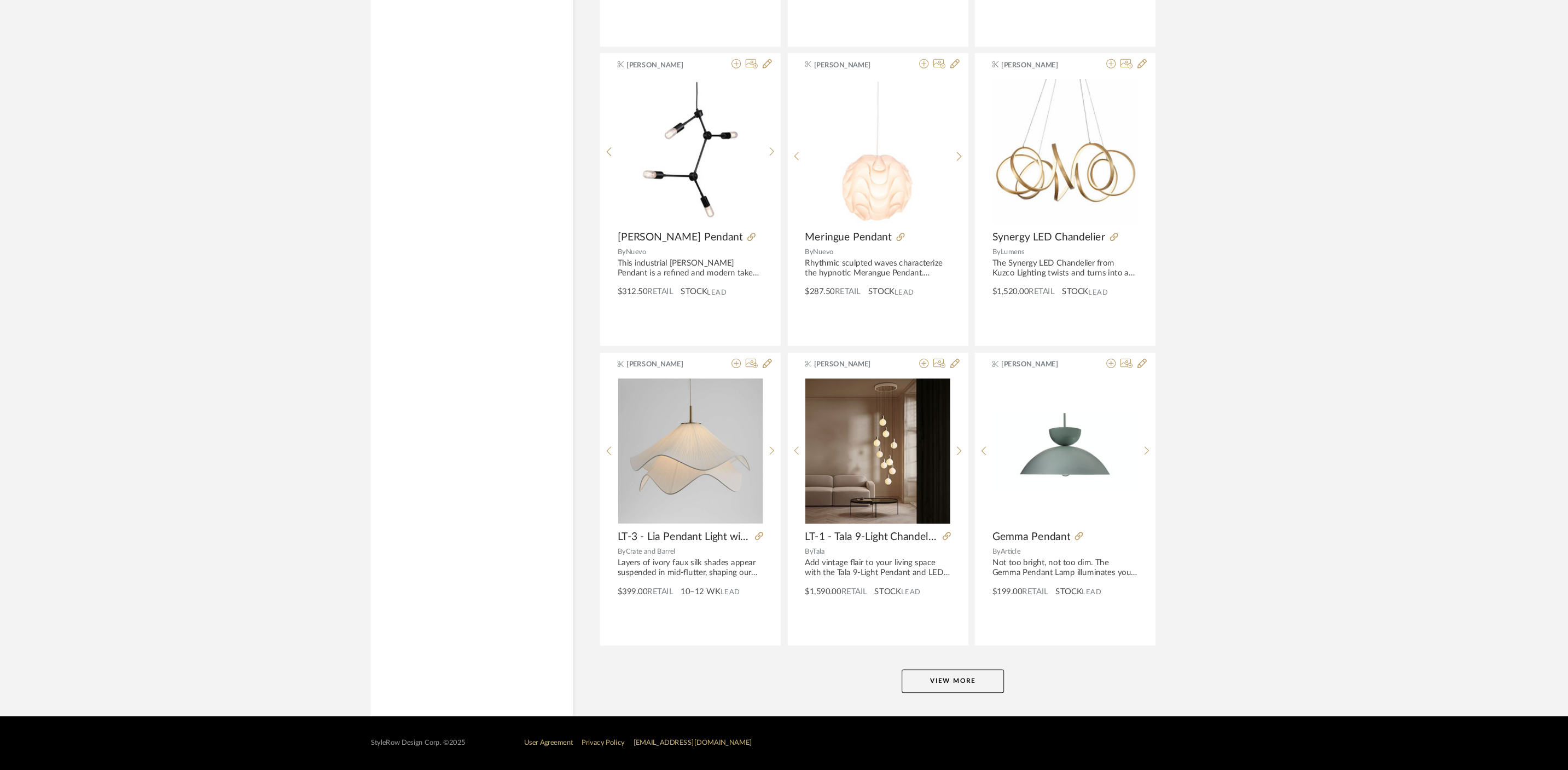
click at [900, 683] on button "View More" at bounding box center [892, 686] width 96 height 22
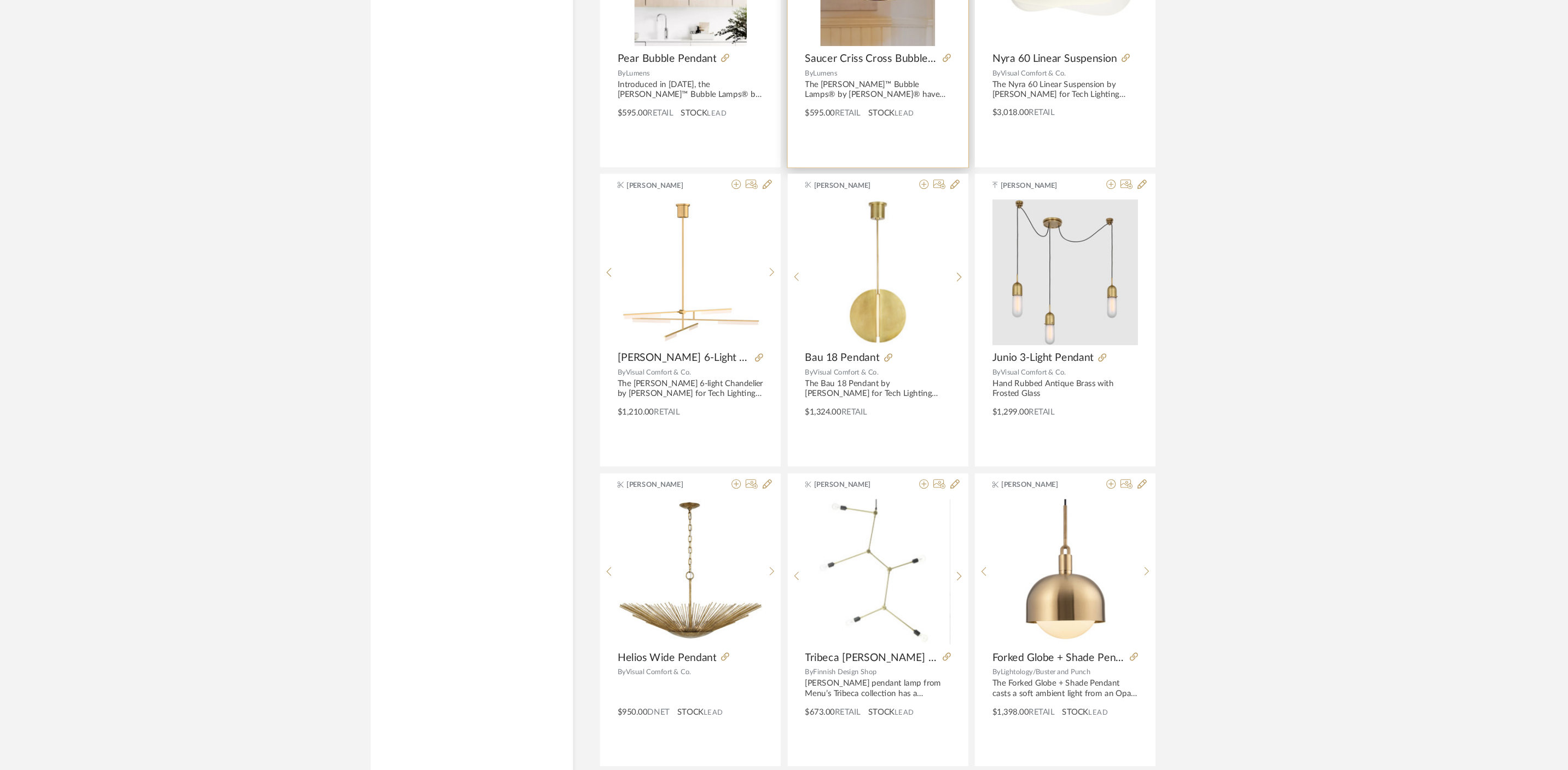
scroll to position [21328, 0]
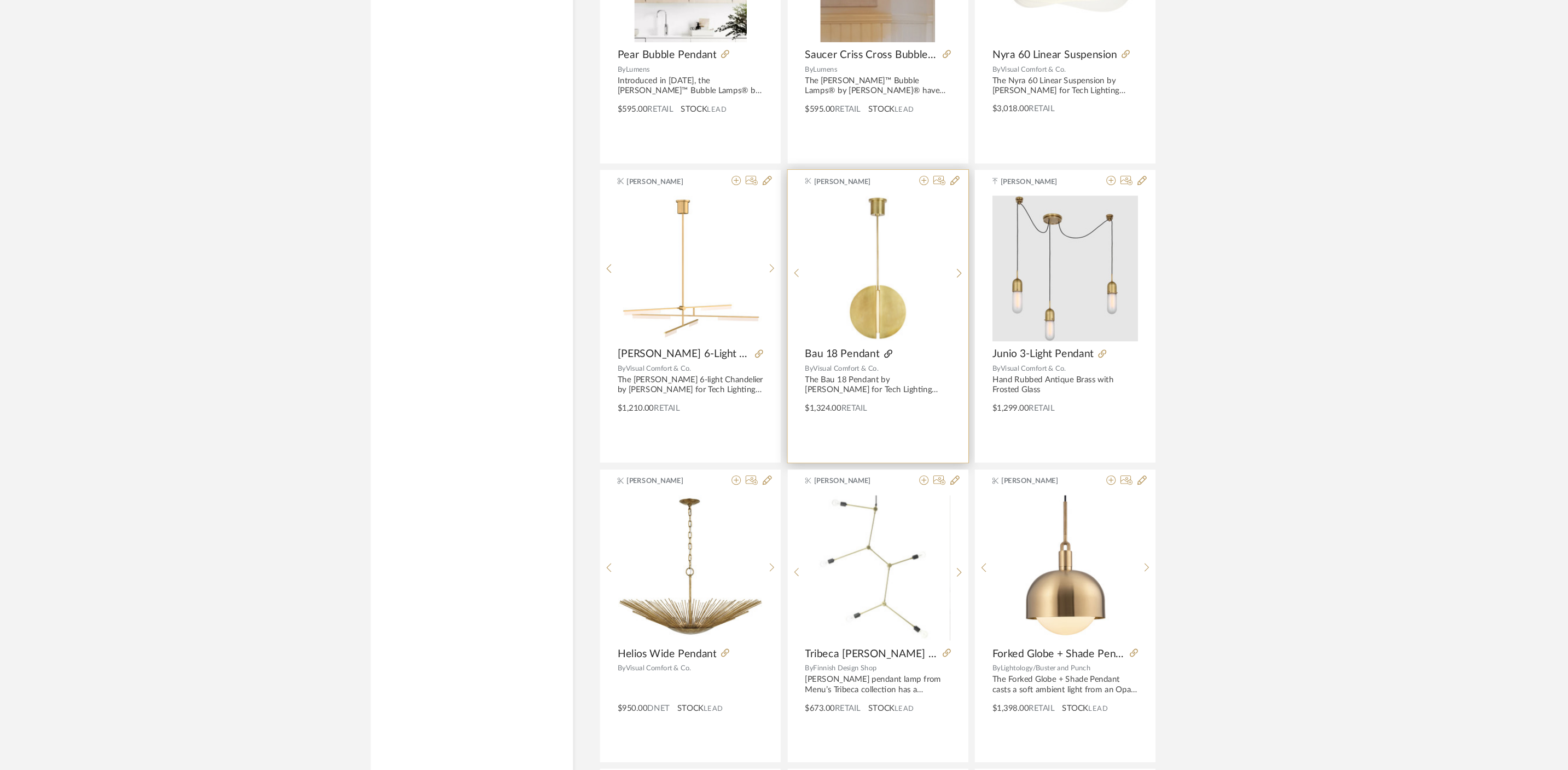
click at [831, 379] on icon at bounding box center [831, 379] width 7 height 7
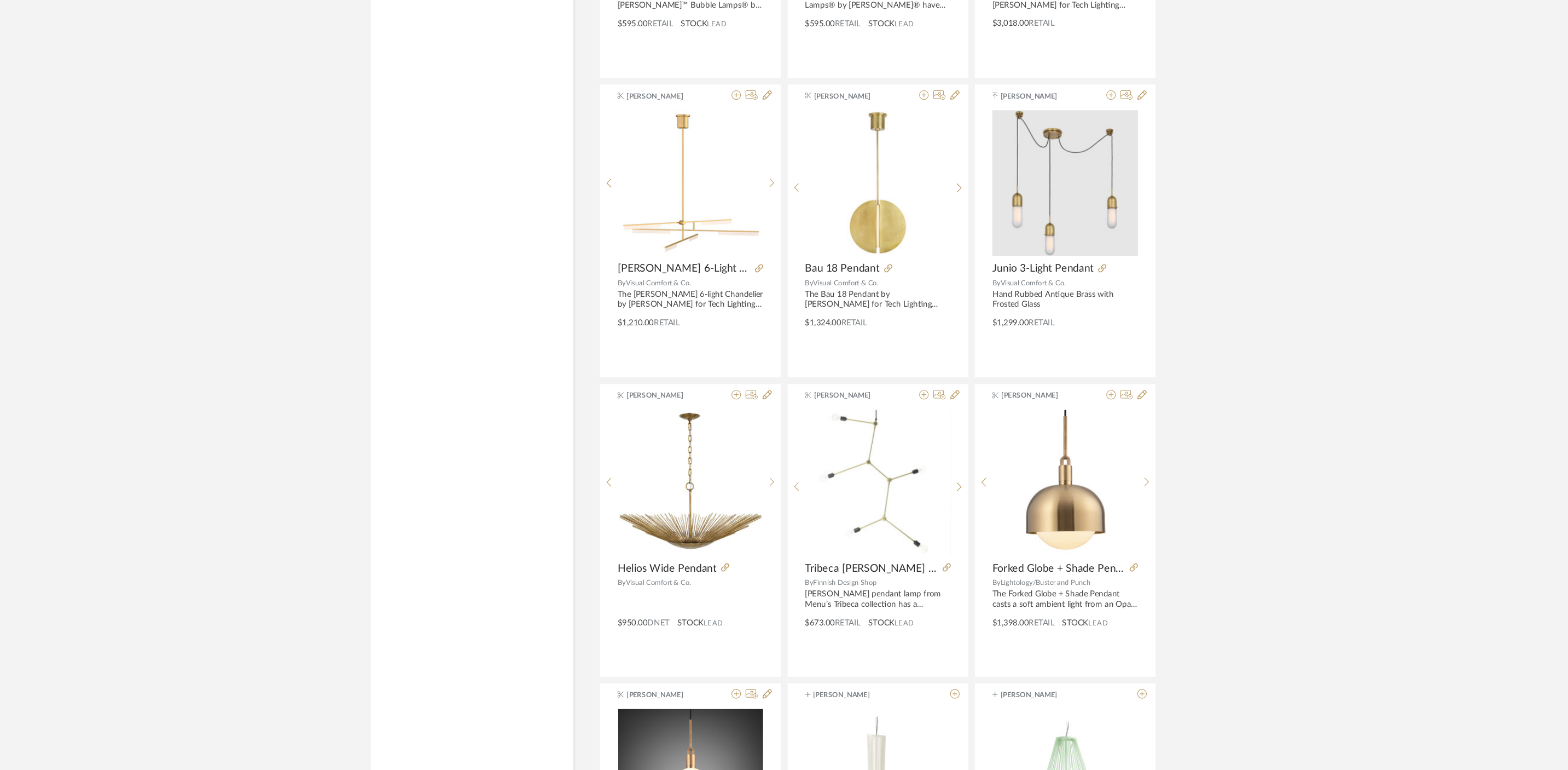
scroll to position [21411, 0]
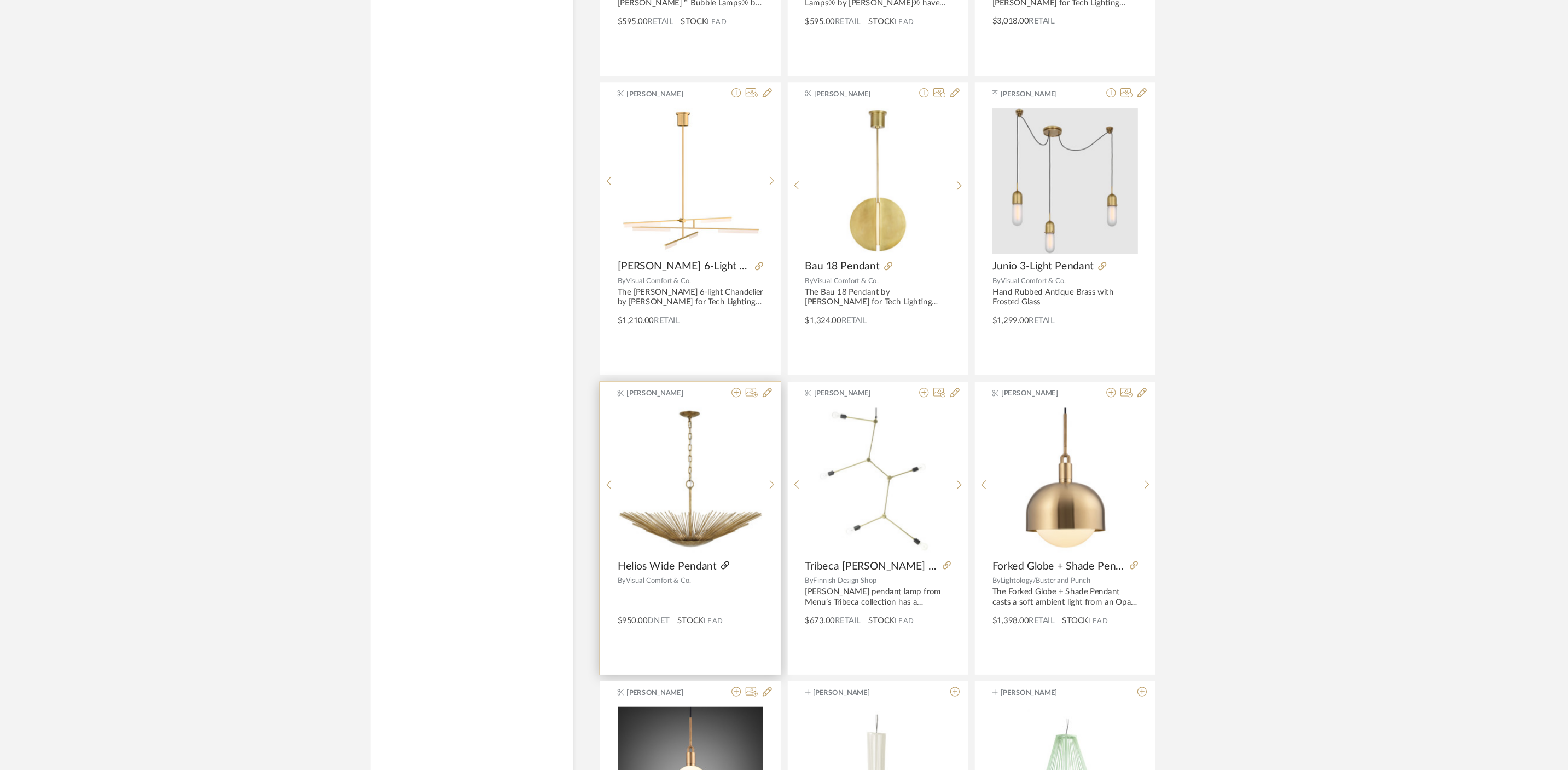
click at [675, 577] on icon at bounding box center [678, 577] width 7 height 7
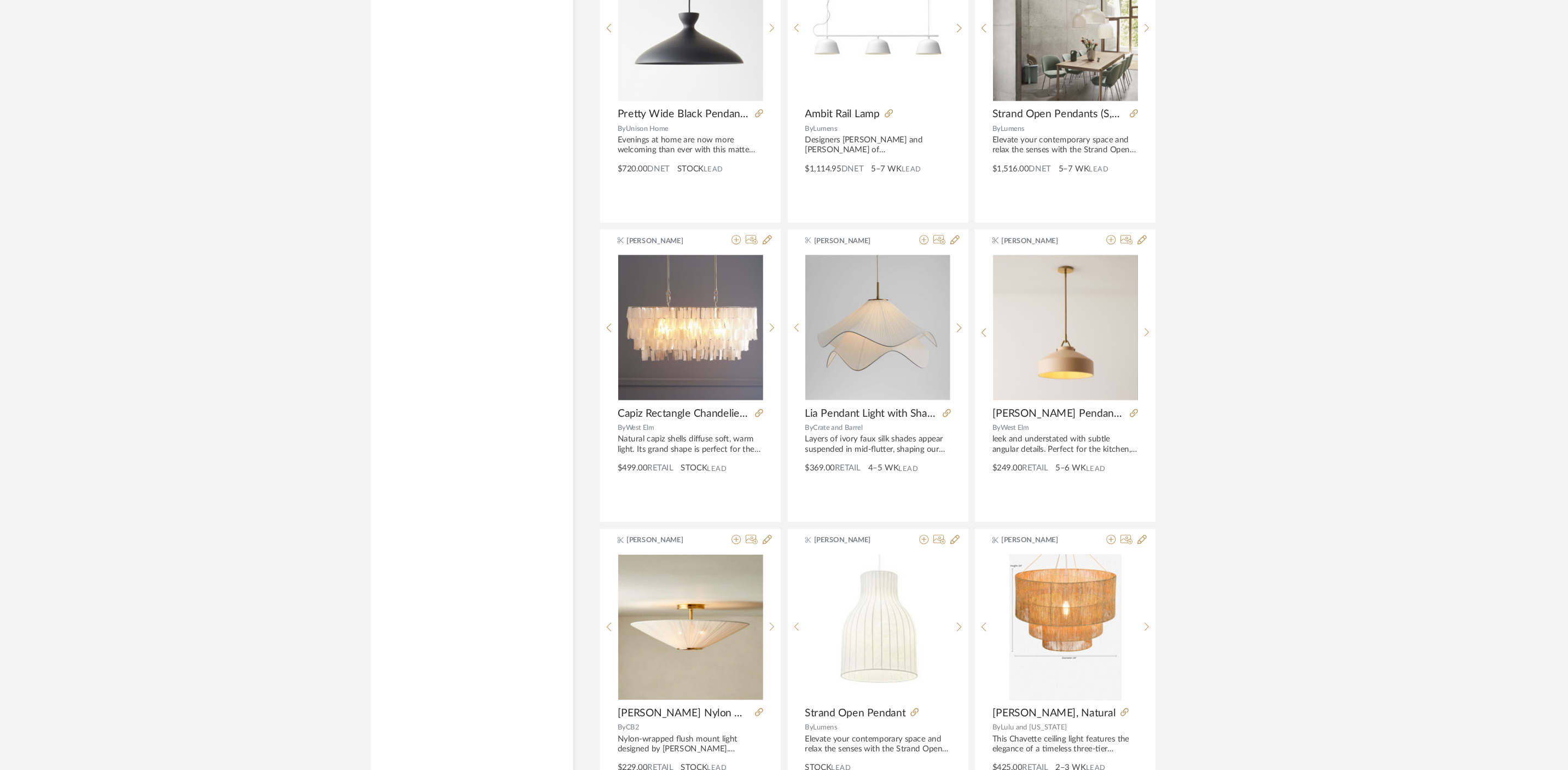
scroll to position [23117, 0]
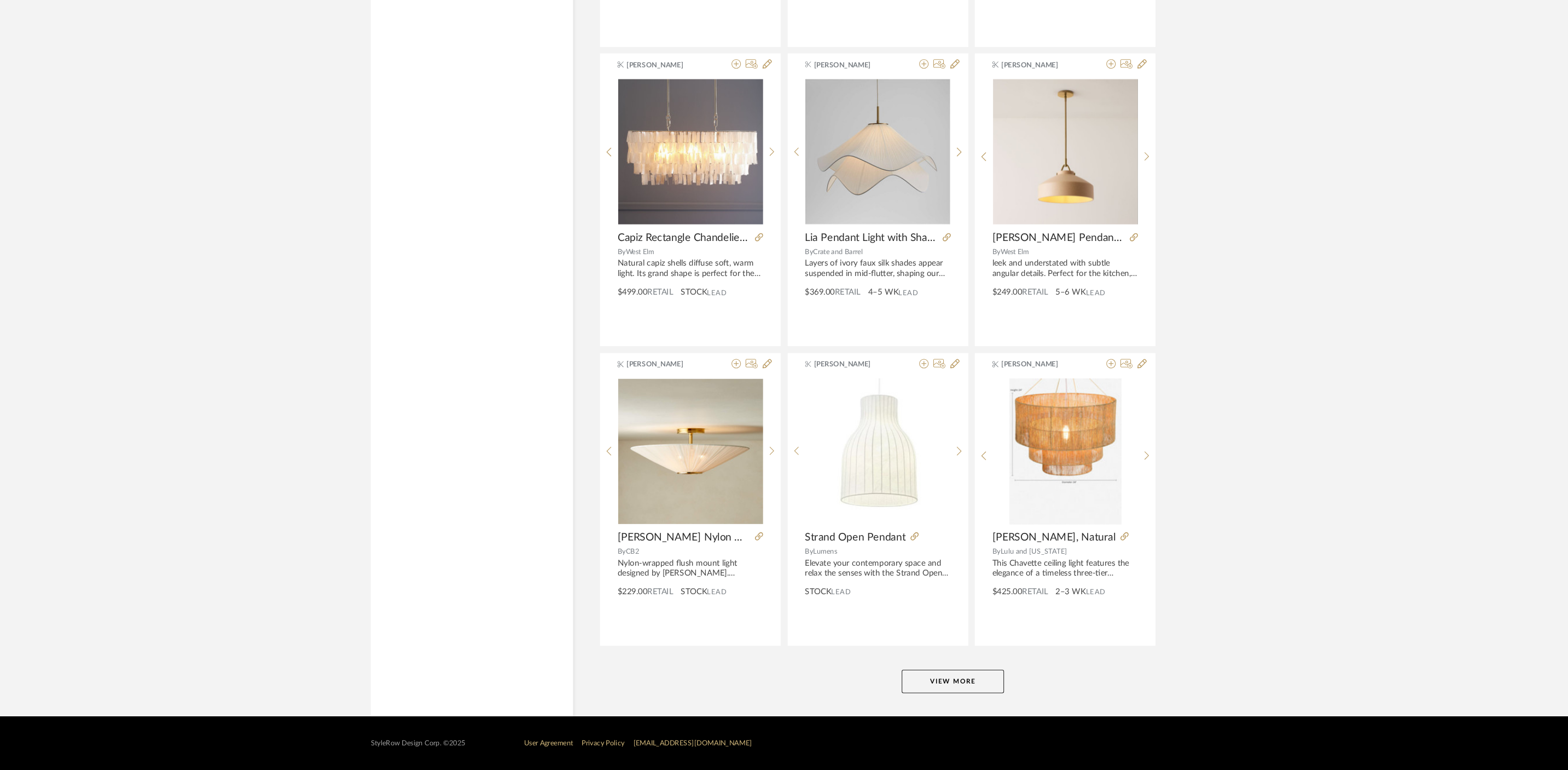
click at [900, 694] on button "View More" at bounding box center [892, 686] width 96 height 22
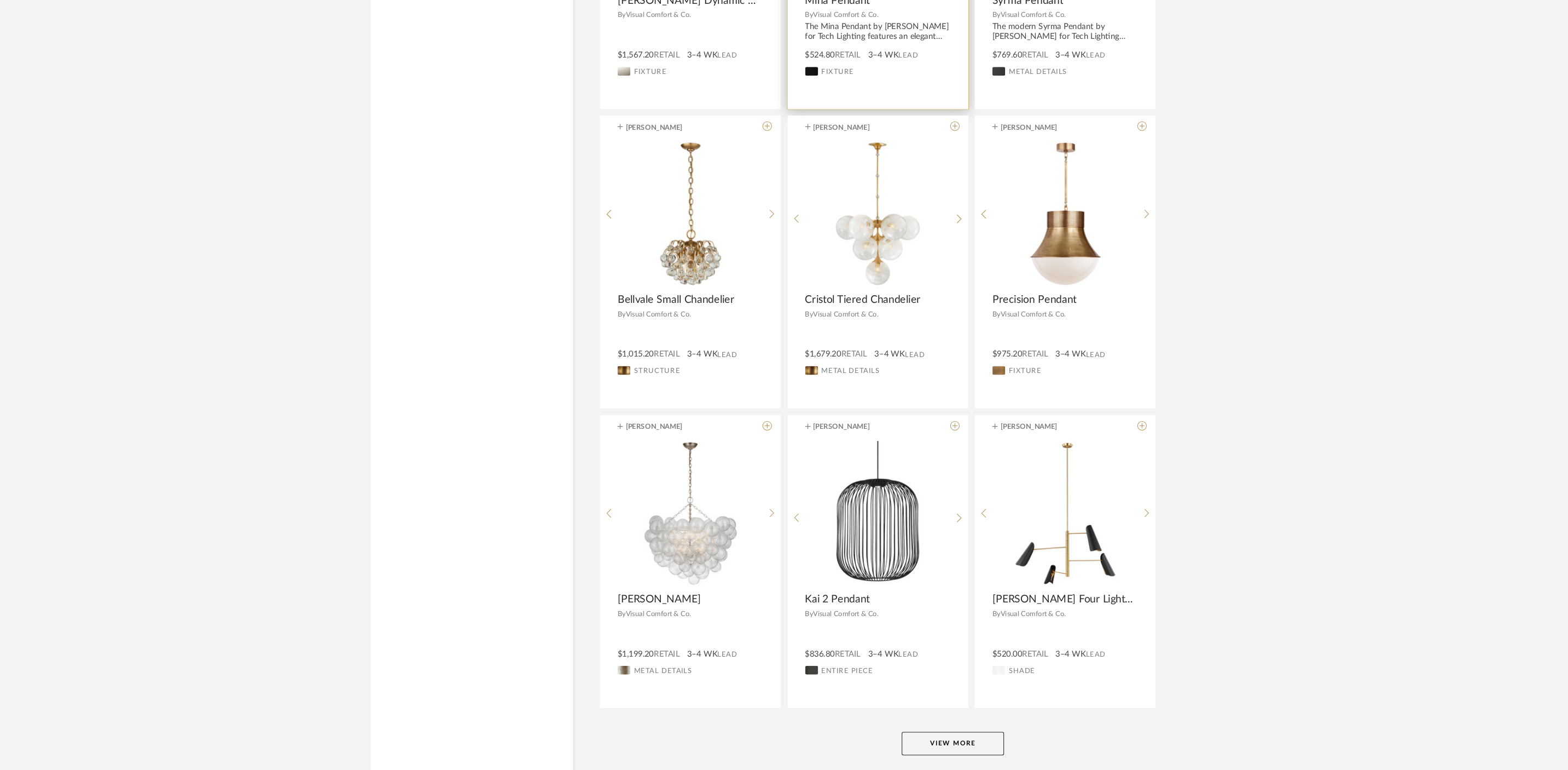
scroll to position [26478, 0]
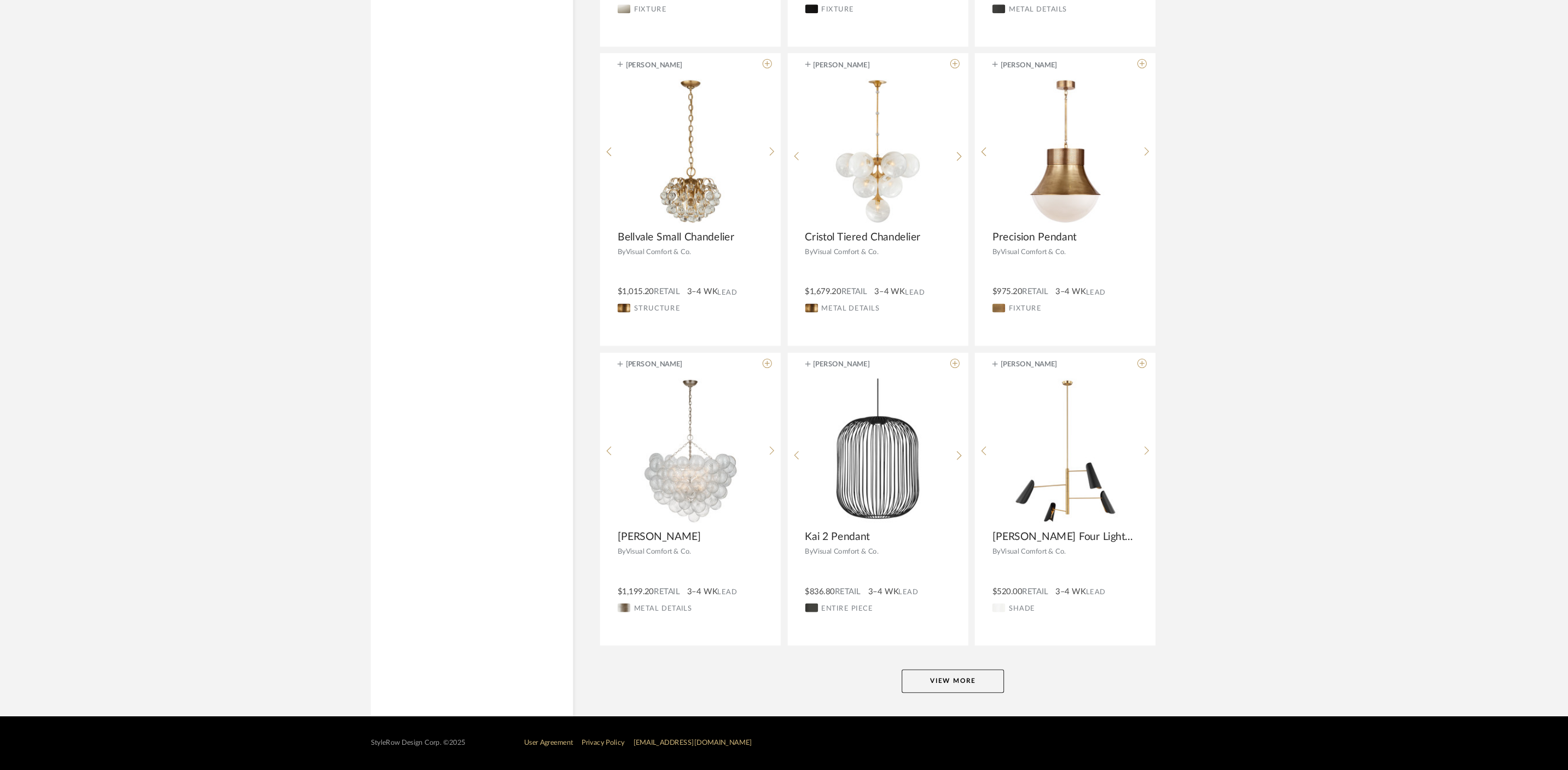
click at [905, 685] on button "View More" at bounding box center [892, 686] width 96 height 22
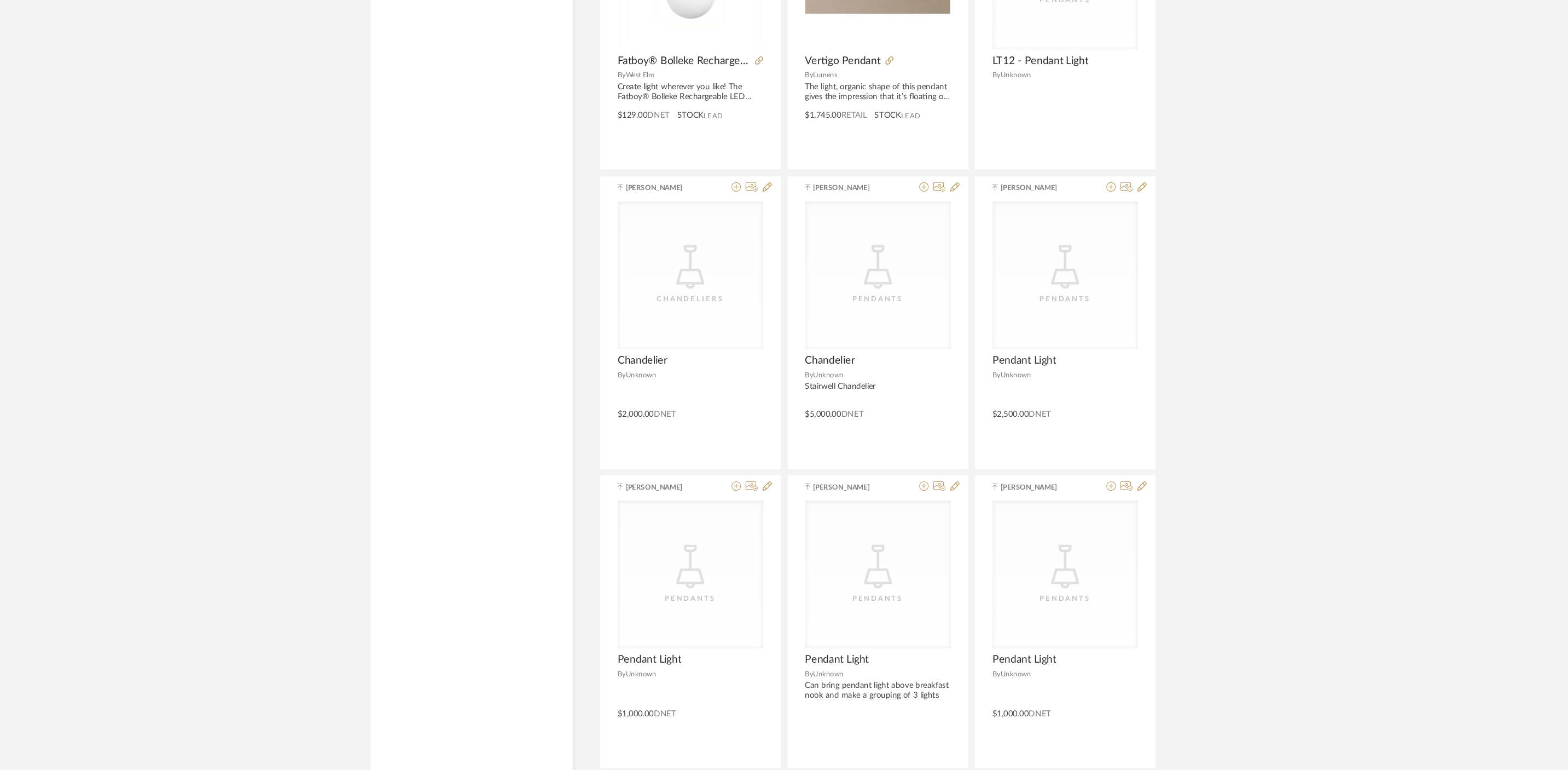
scroll to position [27801, 0]
